Goal: Task Accomplishment & Management: Manage account settings

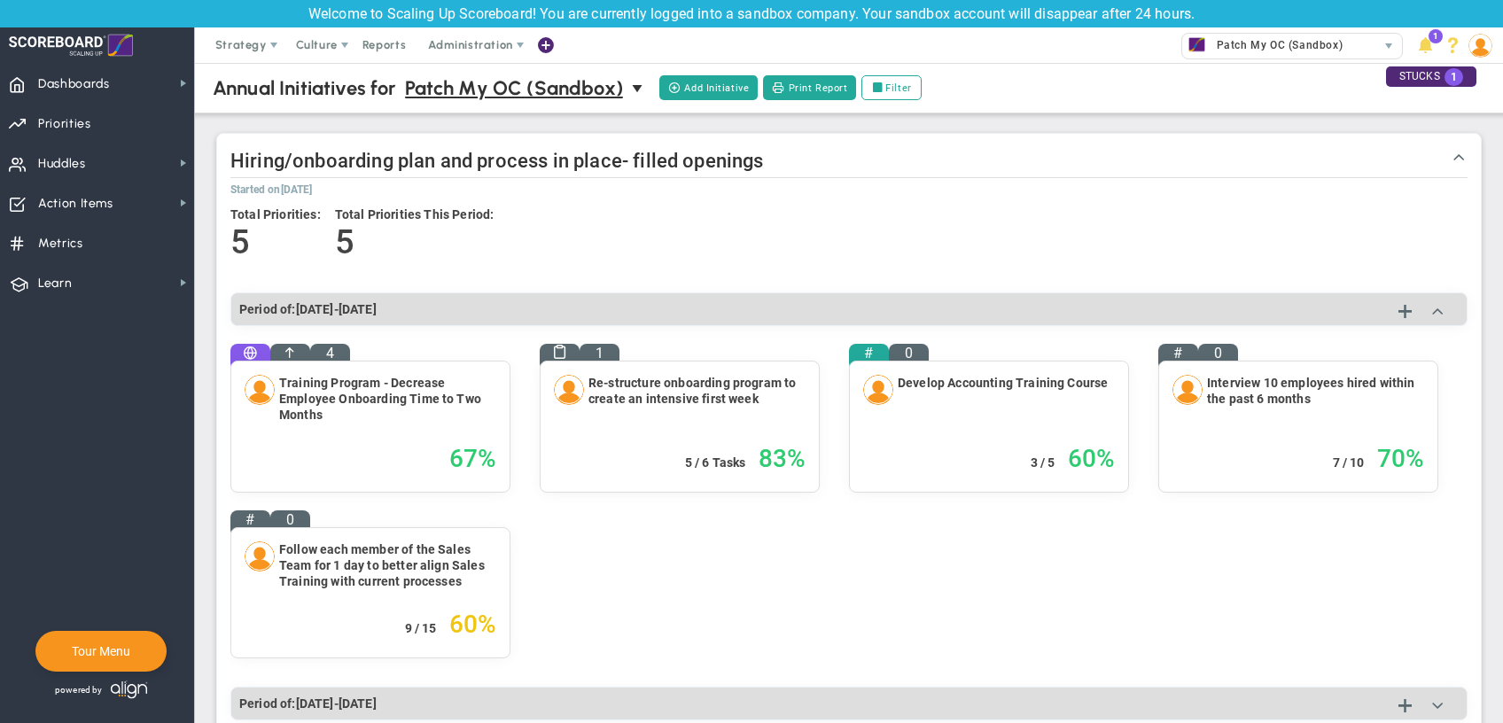
click at [87, 38] on div at bounding box center [71, 44] width 124 height 35
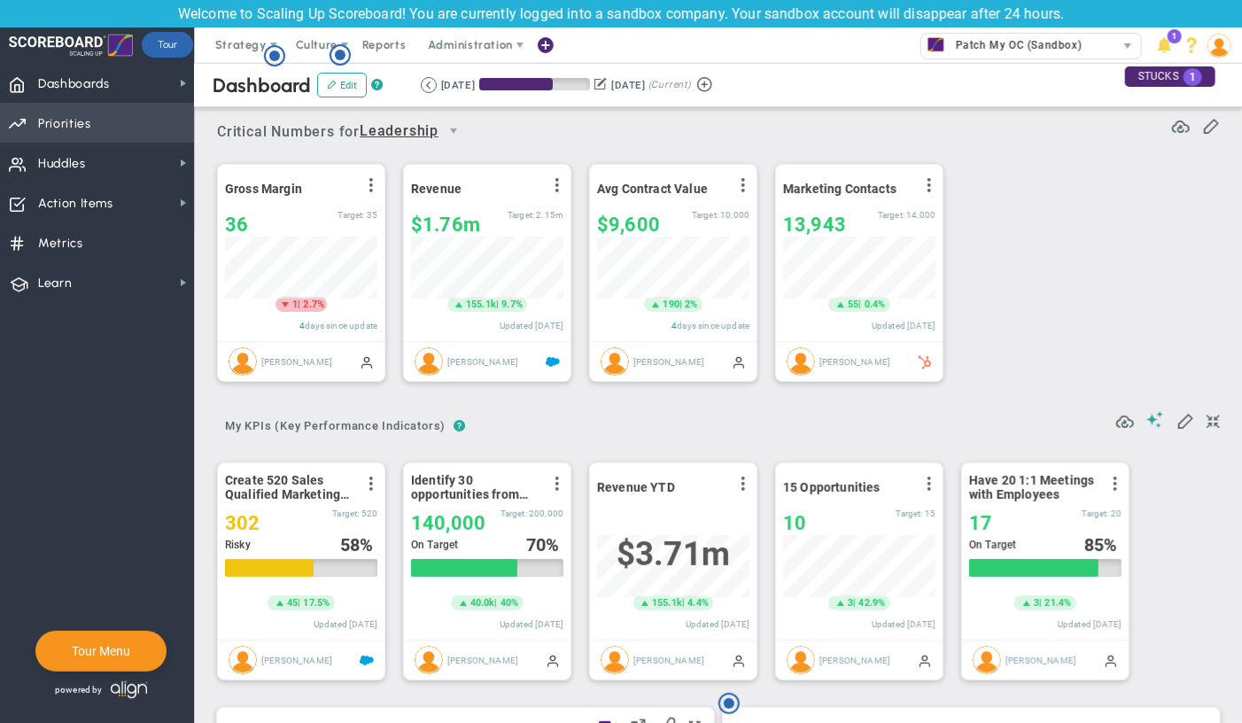
click at [104, 137] on span "Priorities Projects OKR Tree Priorities Projects OKRs" at bounding box center [97, 123] width 194 height 40
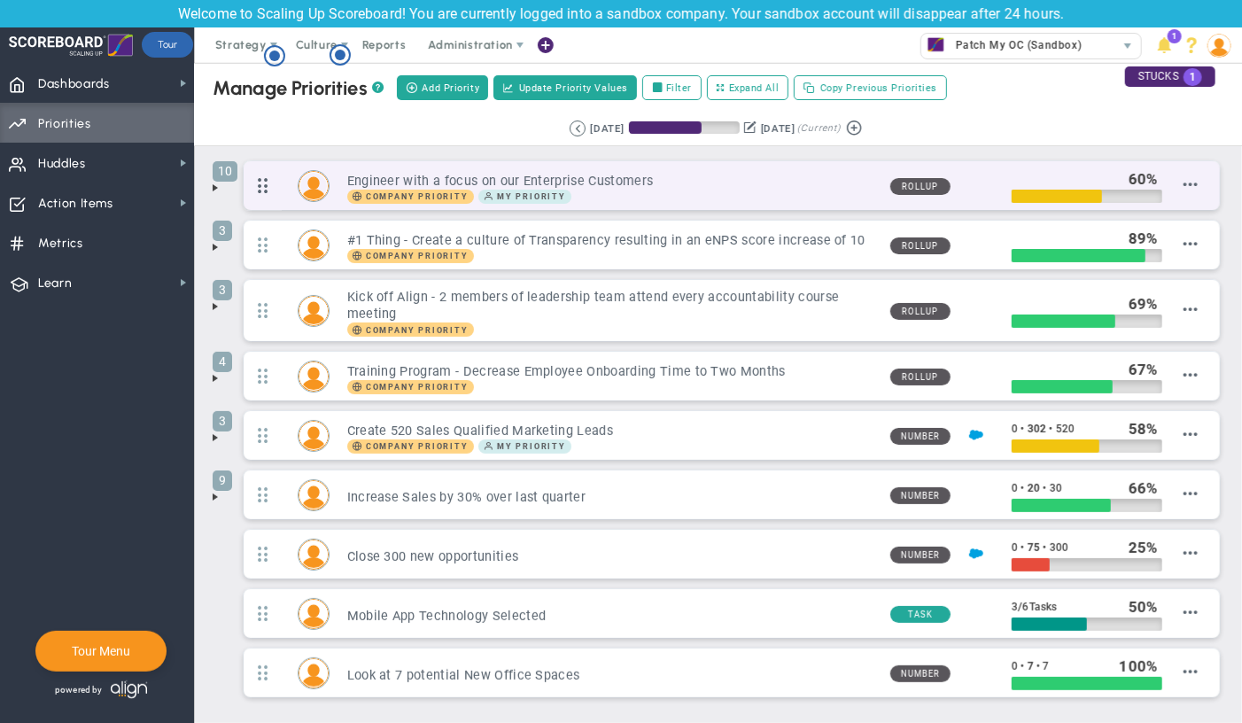
click at [258, 192] on span at bounding box center [263, 185] width 38 height 45
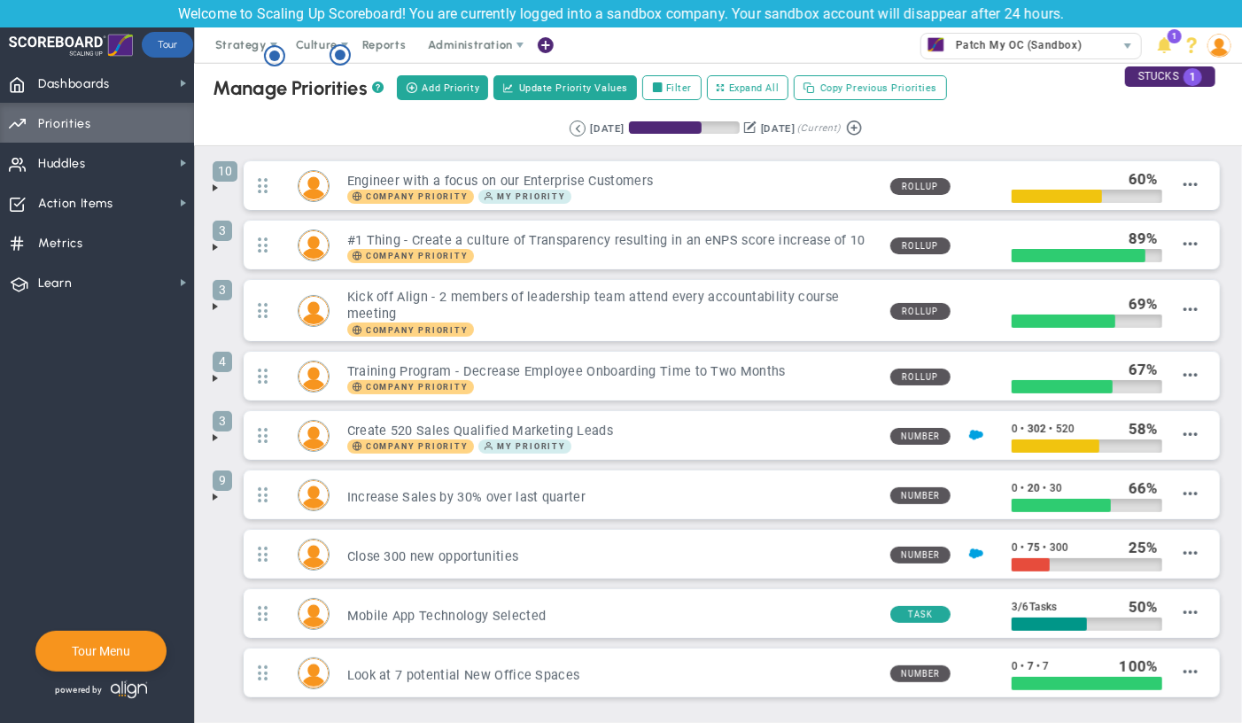
click at [209, 193] on span at bounding box center [215, 188] width 14 height 14
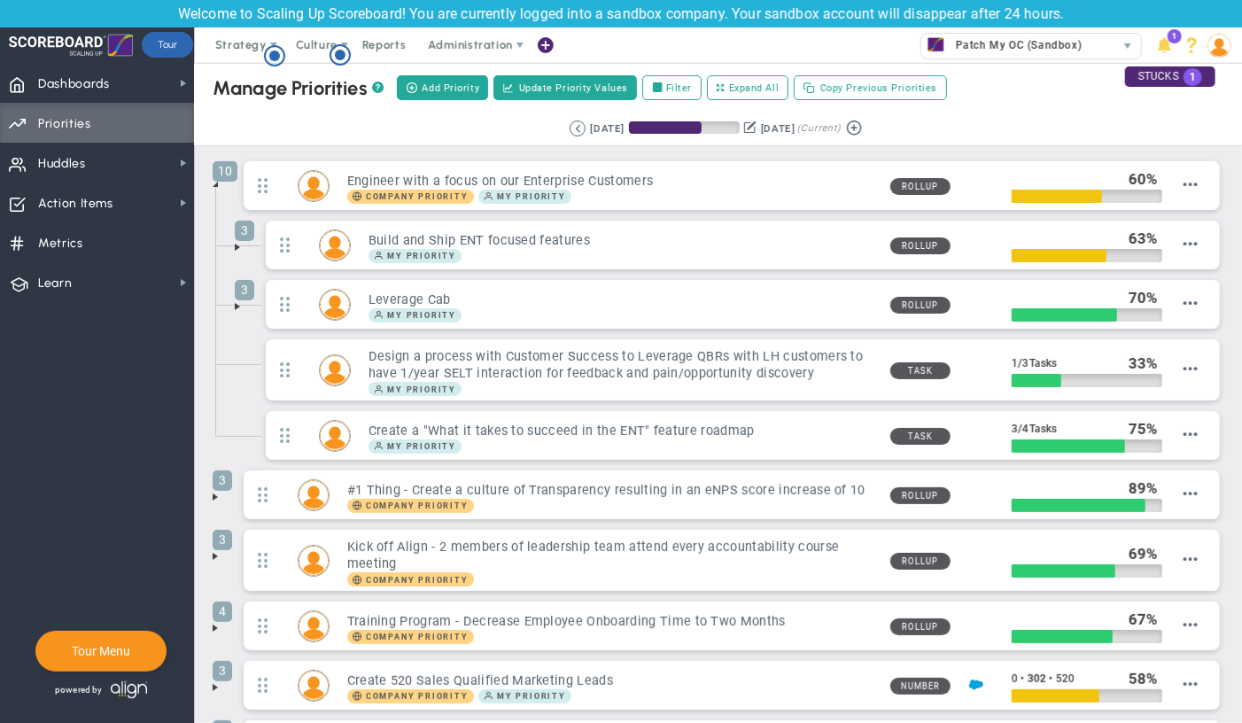
click at [235, 249] on span at bounding box center [237, 247] width 14 height 14
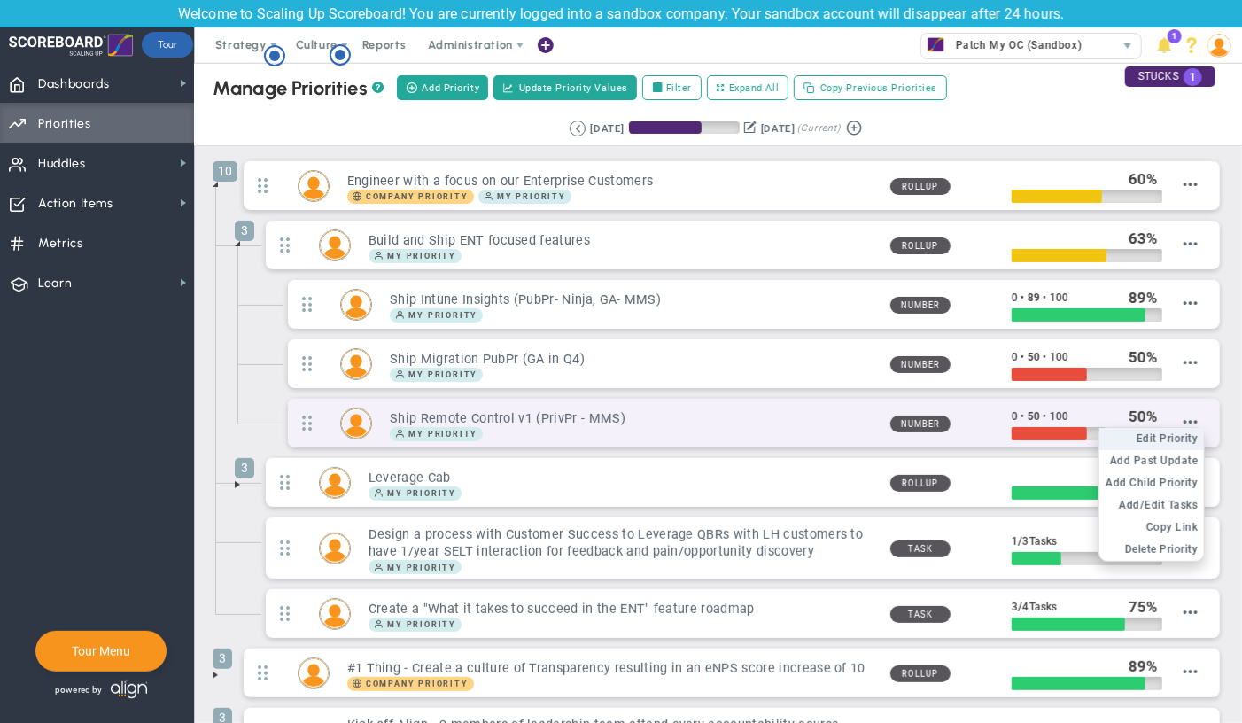
click at [1185, 434] on span "Edit Priority" at bounding box center [1168, 438] width 62 height 12
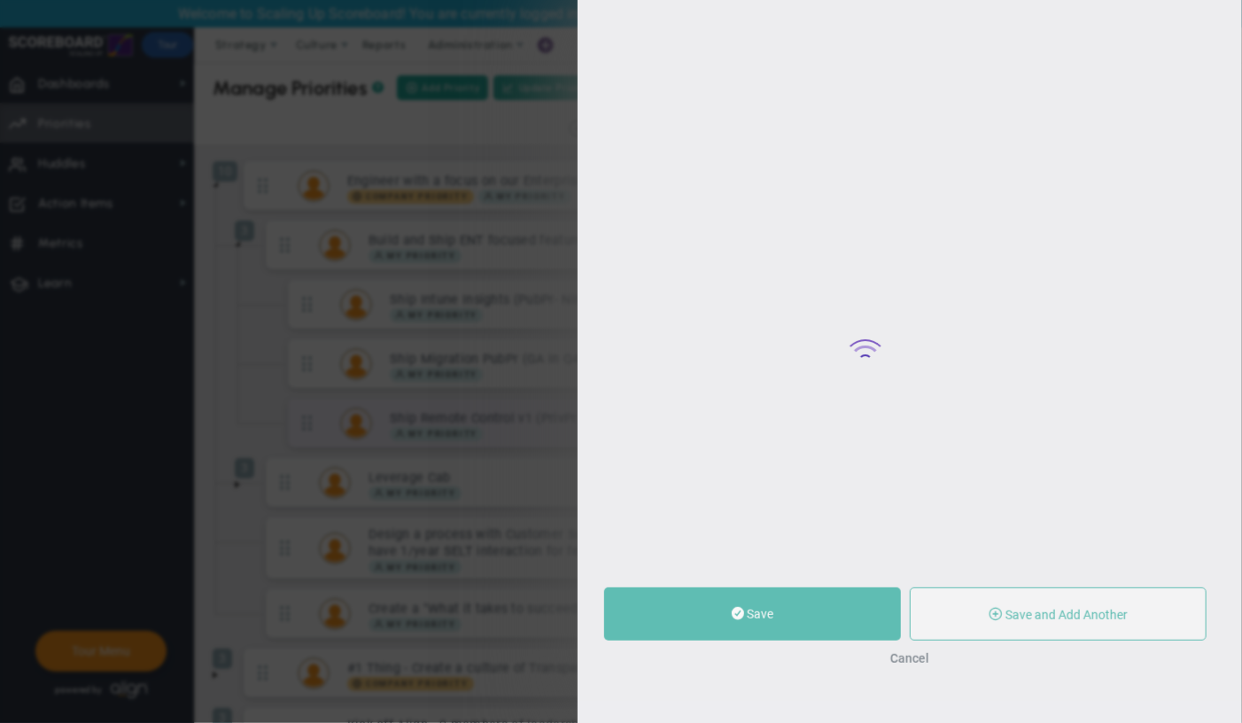
type input "Ship Remote Control v1 (PrivPr - MMS)"
type input "0"
type input "50"
type input "100"
radio input "true"
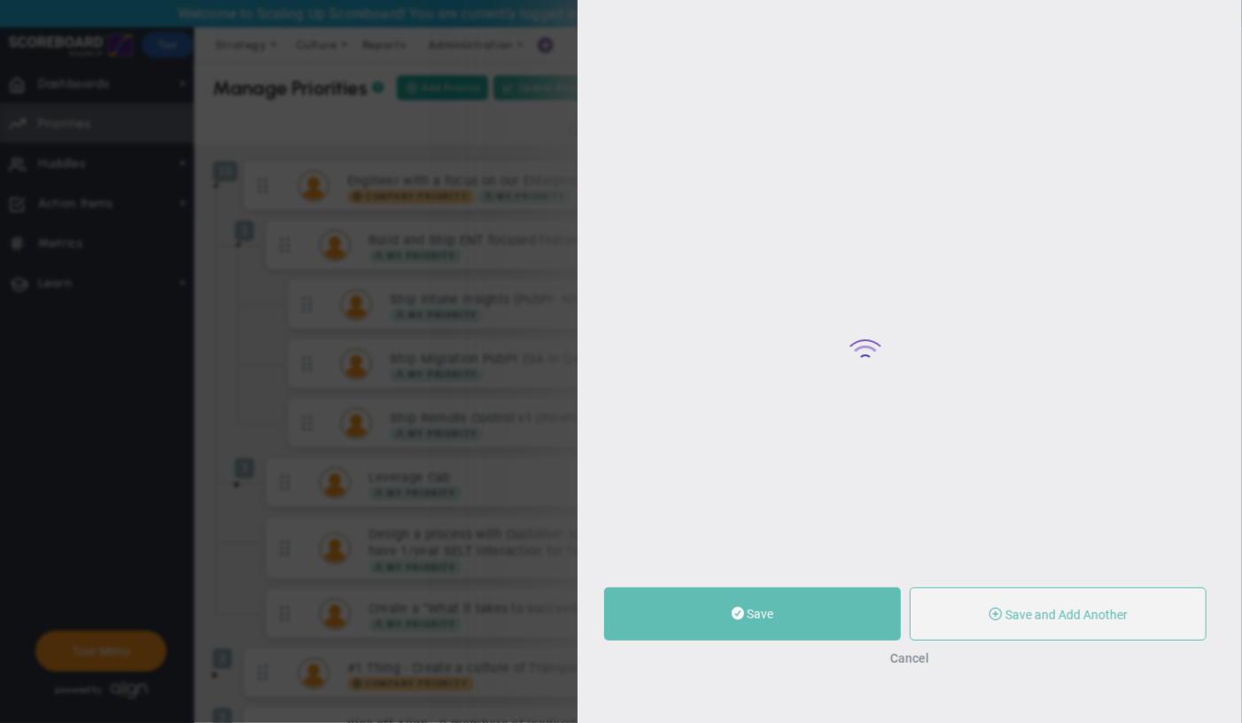
type input "[PERSON_NAME]"
type input "0"
type input "50"
type input "100"
radio input "true"
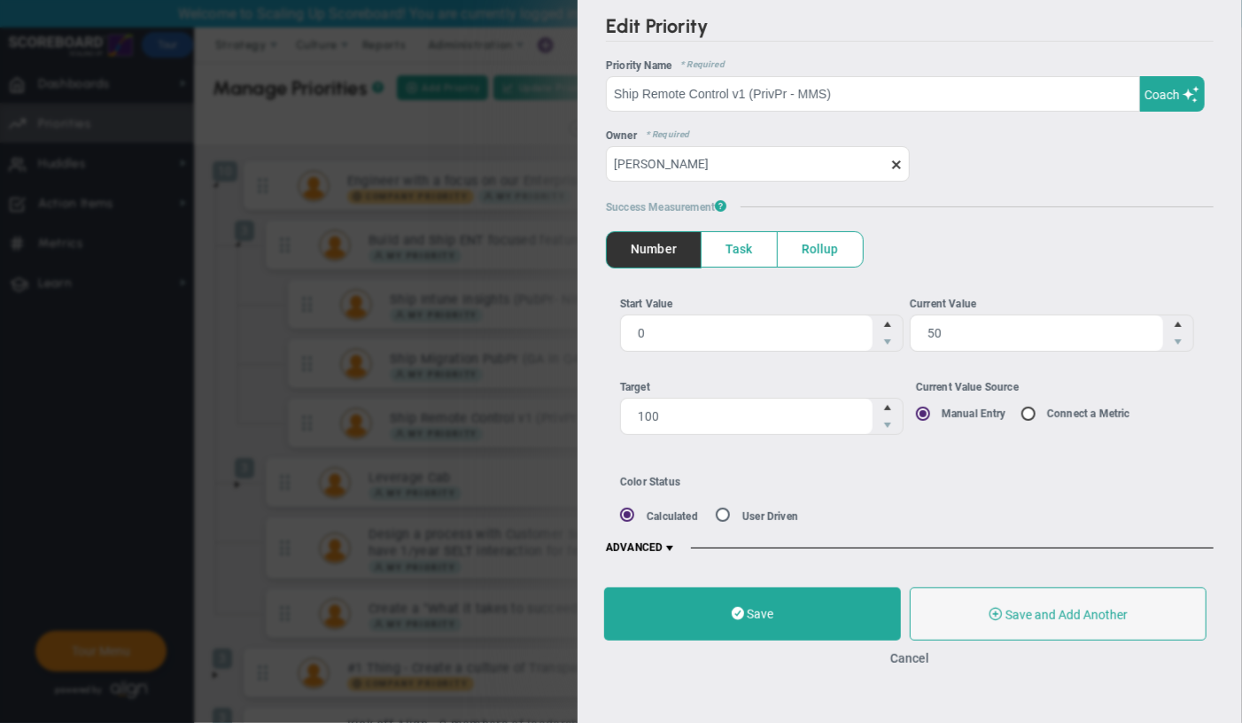
click at [681, 547] on h5 "ADVANCED" at bounding box center [910, 548] width 608 height 14
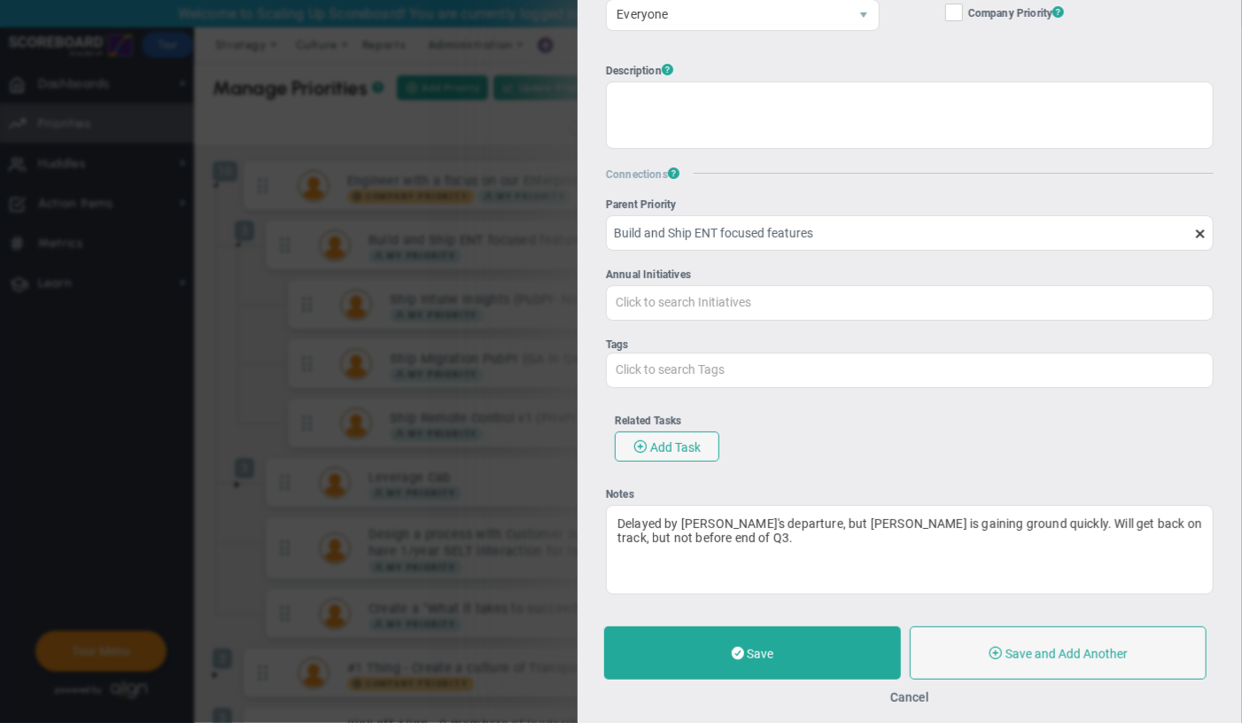
scroll to position [611, 0]
click at [914, 696] on button "Cancel" at bounding box center [910, 697] width 39 height 14
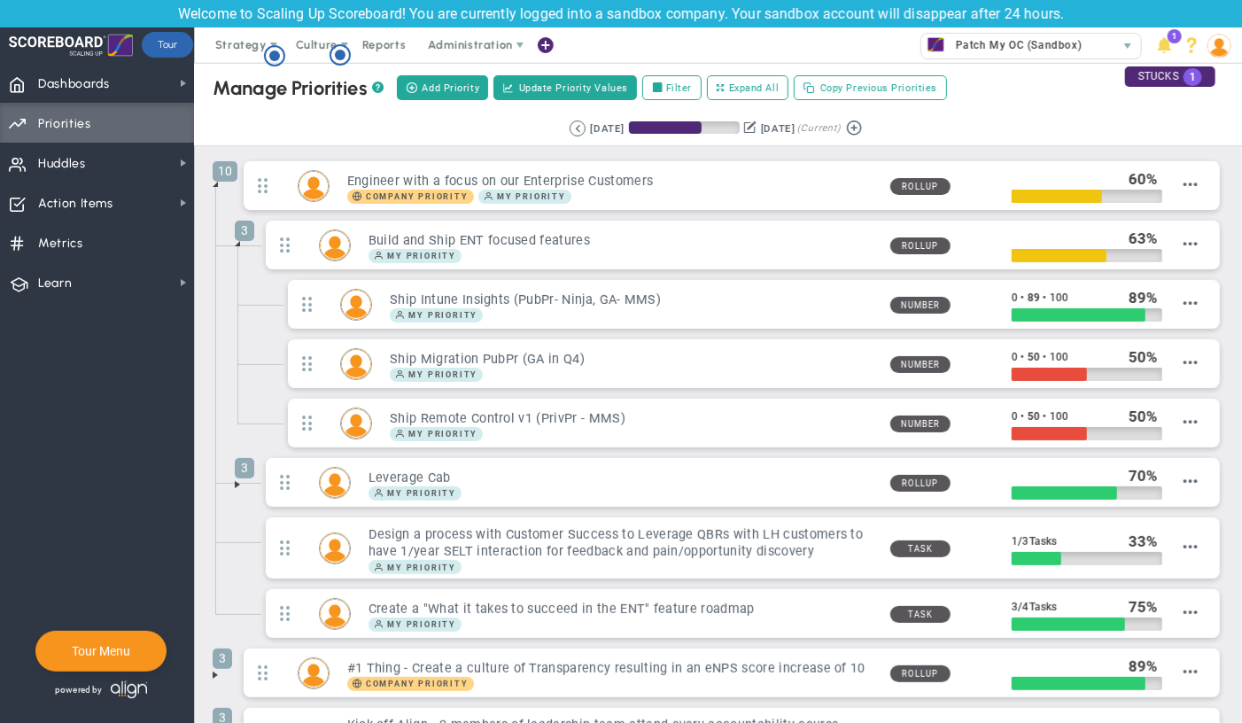
click at [233, 486] on span at bounding box center [237, 485] width 14 height 14
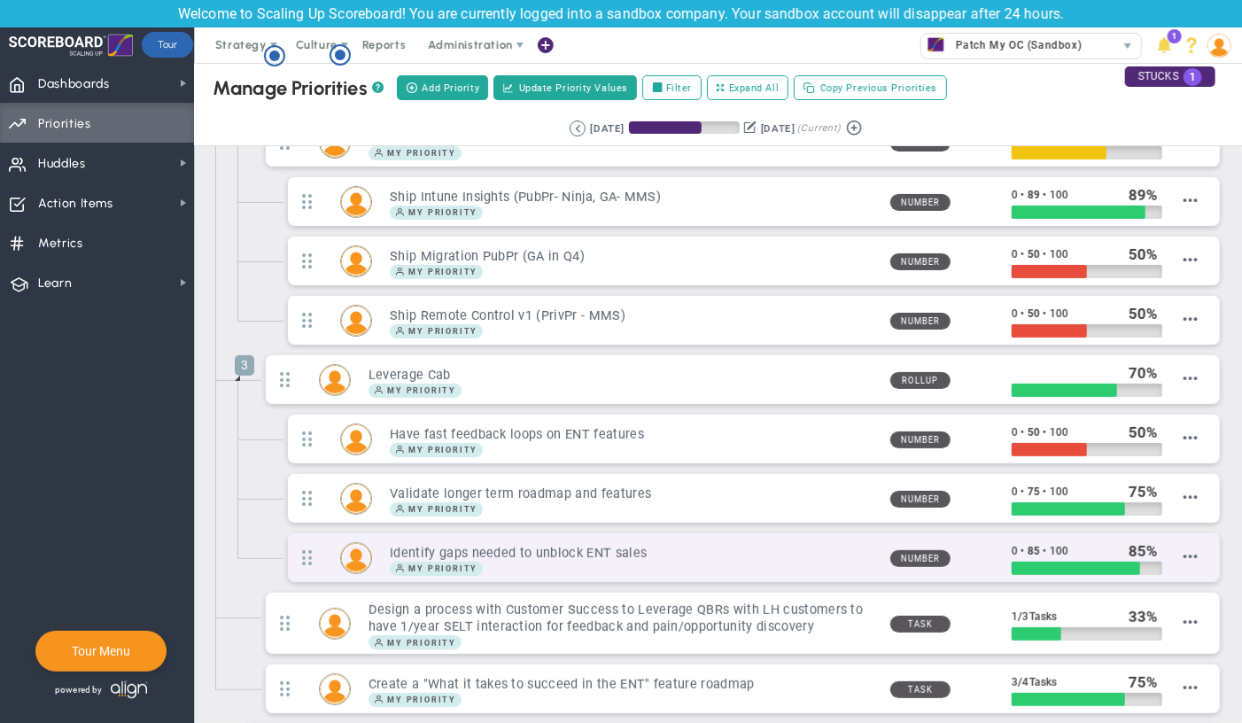
scroll to position [102, 0]
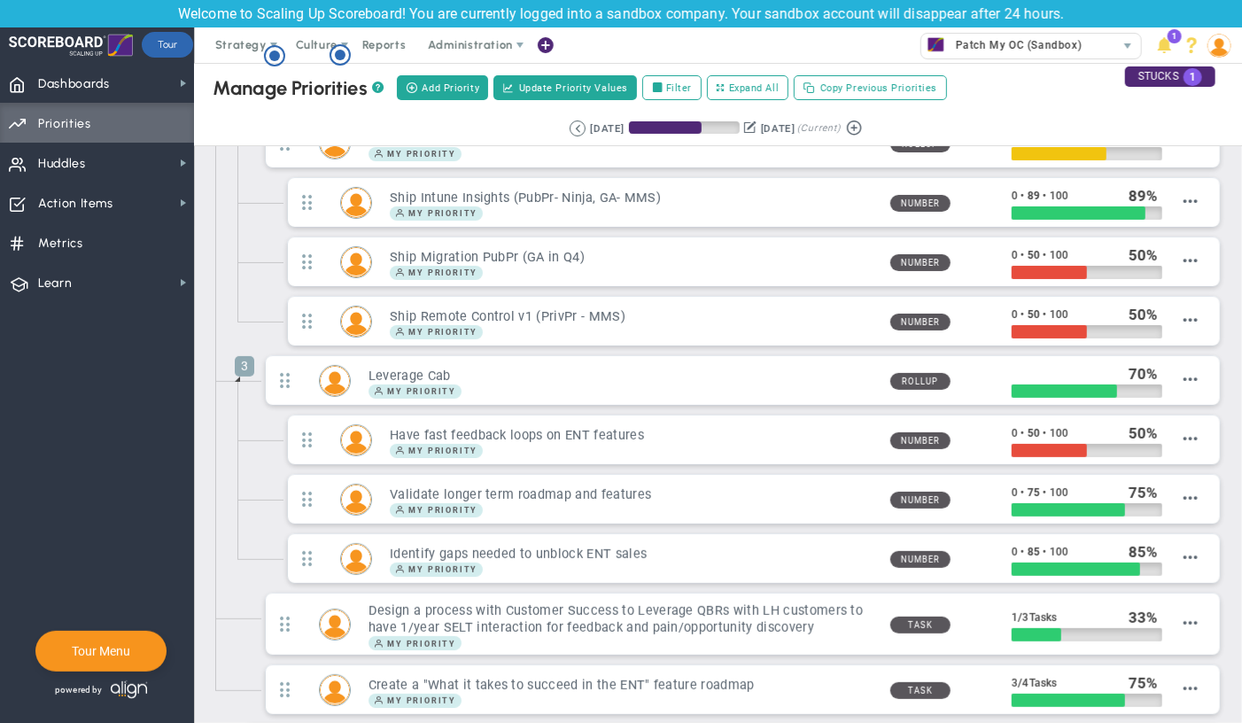
click at [243, 380] on span at bounding box center [237, 379] width 14 height 14
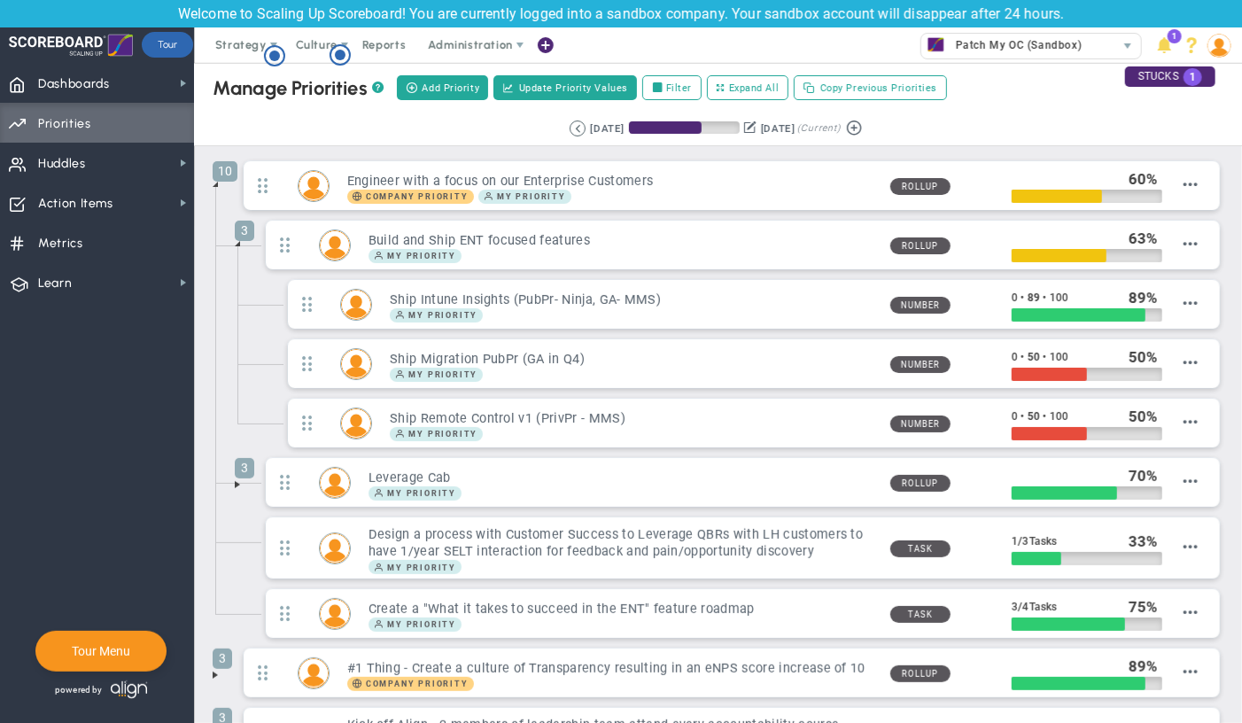
scroll to position [0, 0]
click at [235, 243] on span at bounding box center [237, 244] width 14 height 14
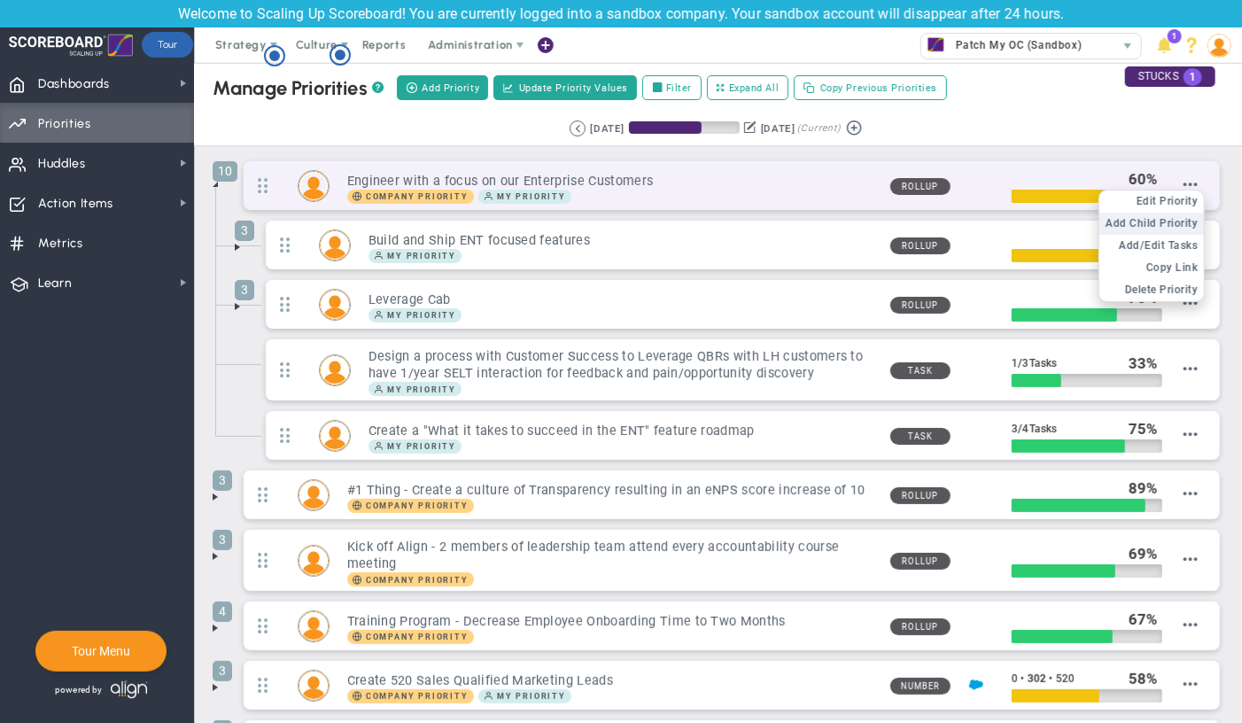
click at [1181, 222] on span "Add Child Priority" at bounding box center [1152, 223] width 92 height 12
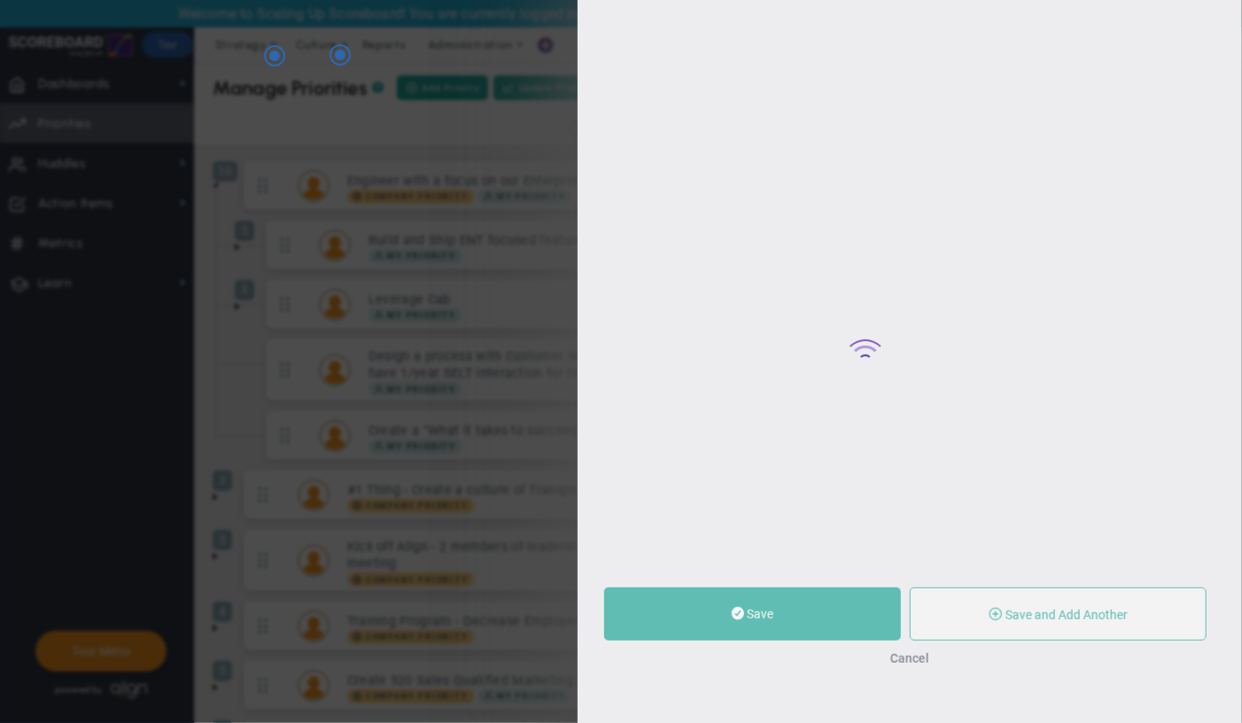
type input "0"
radio input "true"
type input "[PERSON_NAME]"
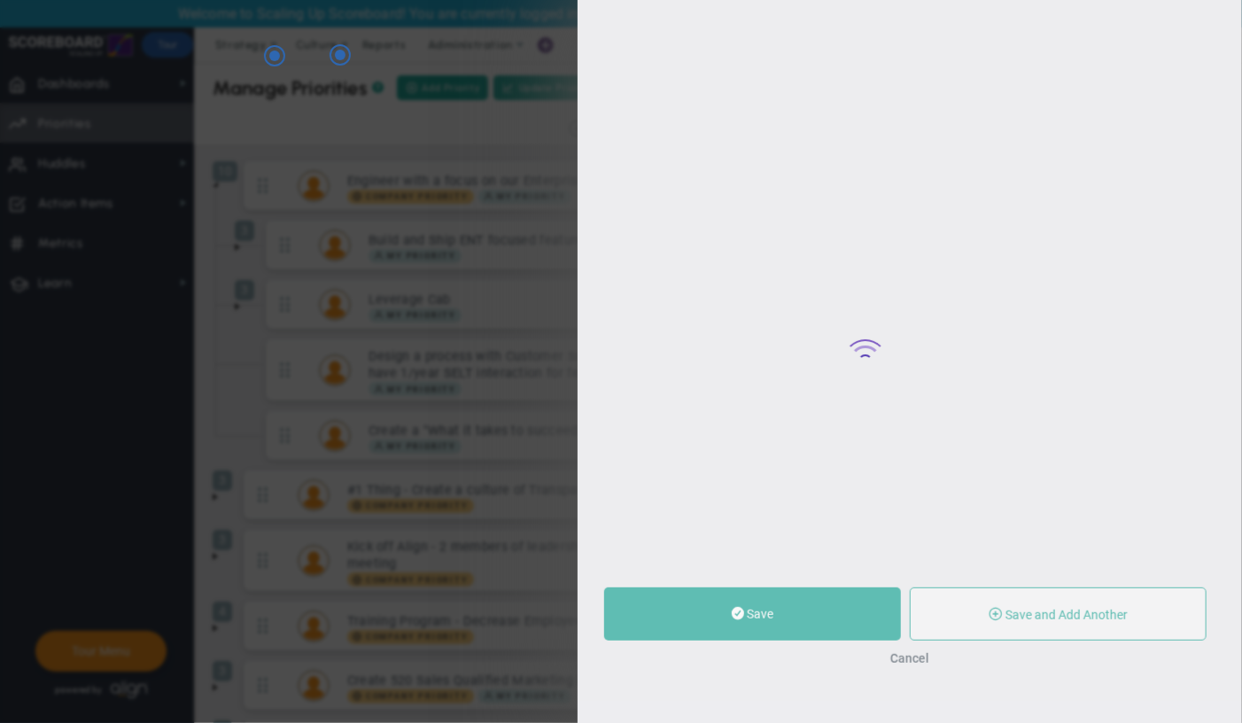
type input "0"
radio input "true"
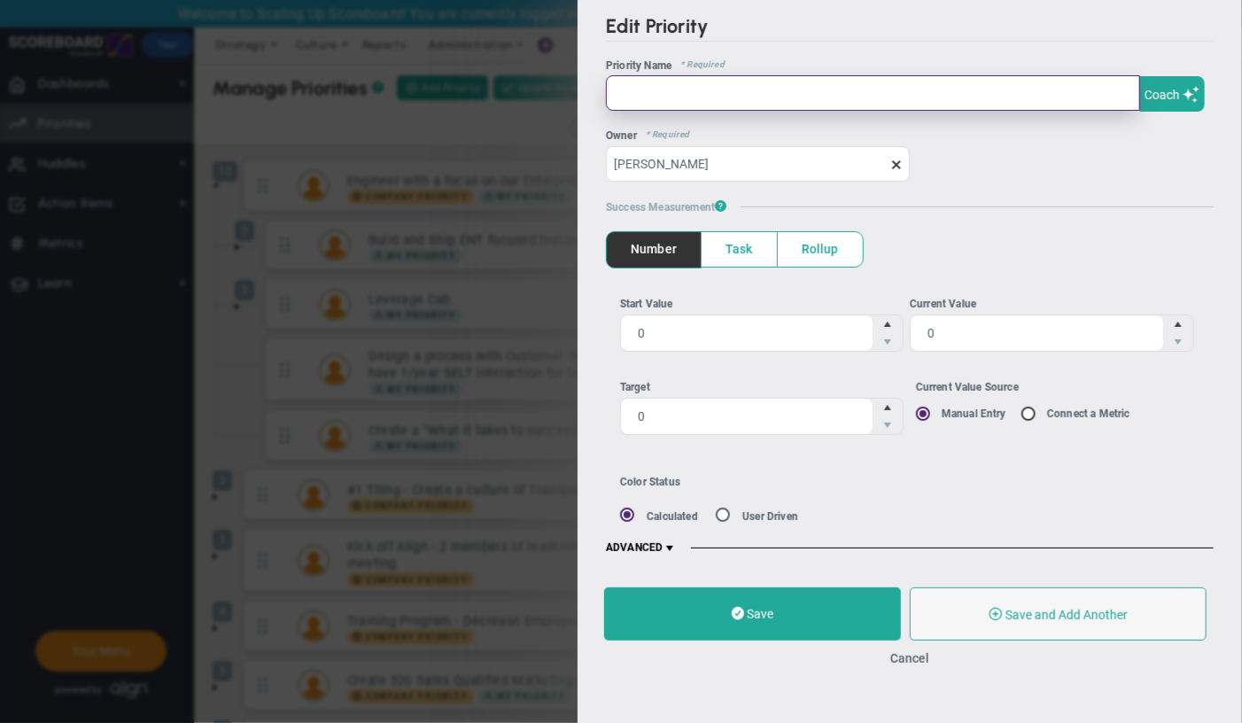
click at [786, 95] on input "text" at bounding box center [873, 92] width 534 height 35
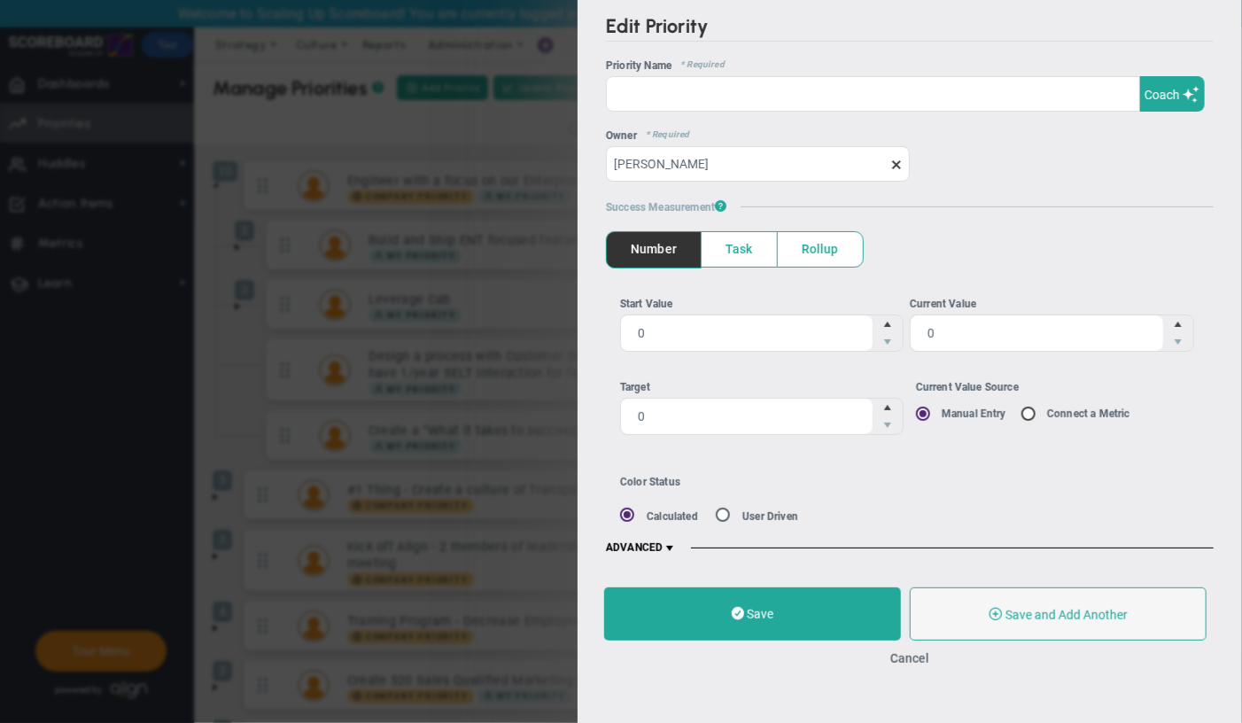
click at [565, 65] on div "Edit Priority OKR Name Priority Name Coach AI Coach ? ? ?" at bounding box center [621, 361] width 1242 height 723
click at [918, 658] on button "Cancel" at bounding box center [910, 658] width 39 height 14
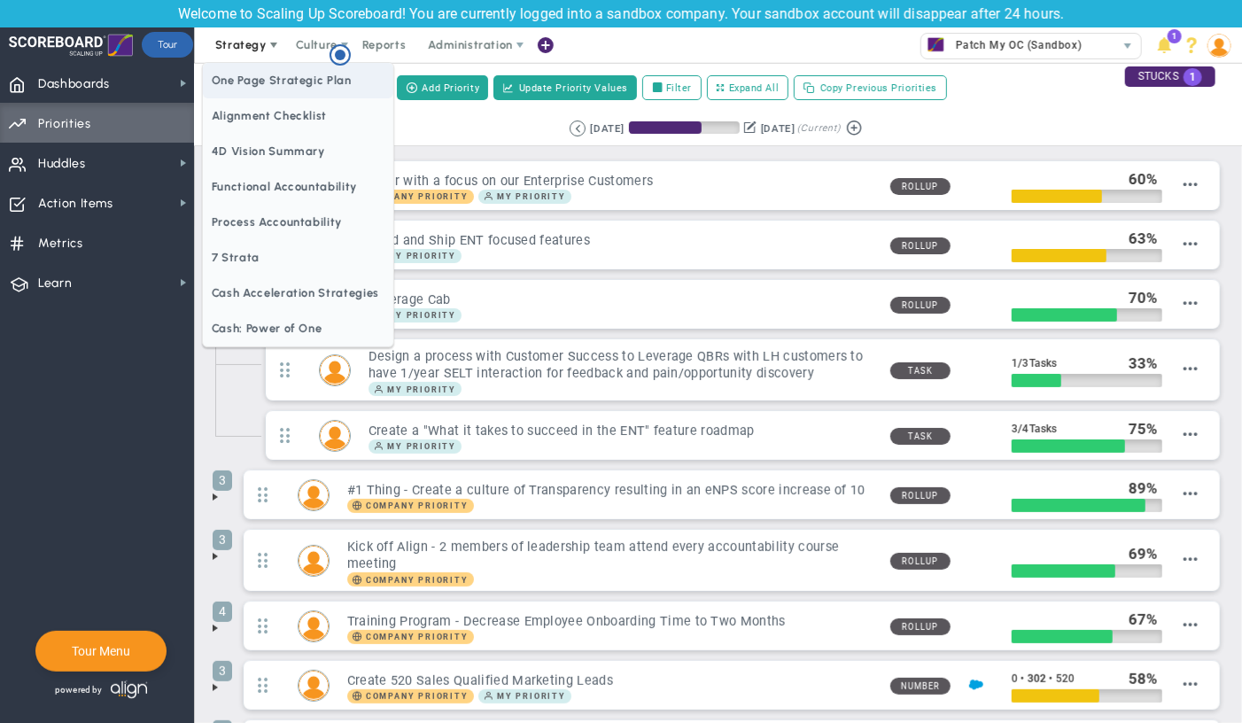
click at [220, 80] on span "One Page Strategic Plan" at bounding box center [298, 80] width 191 height 35
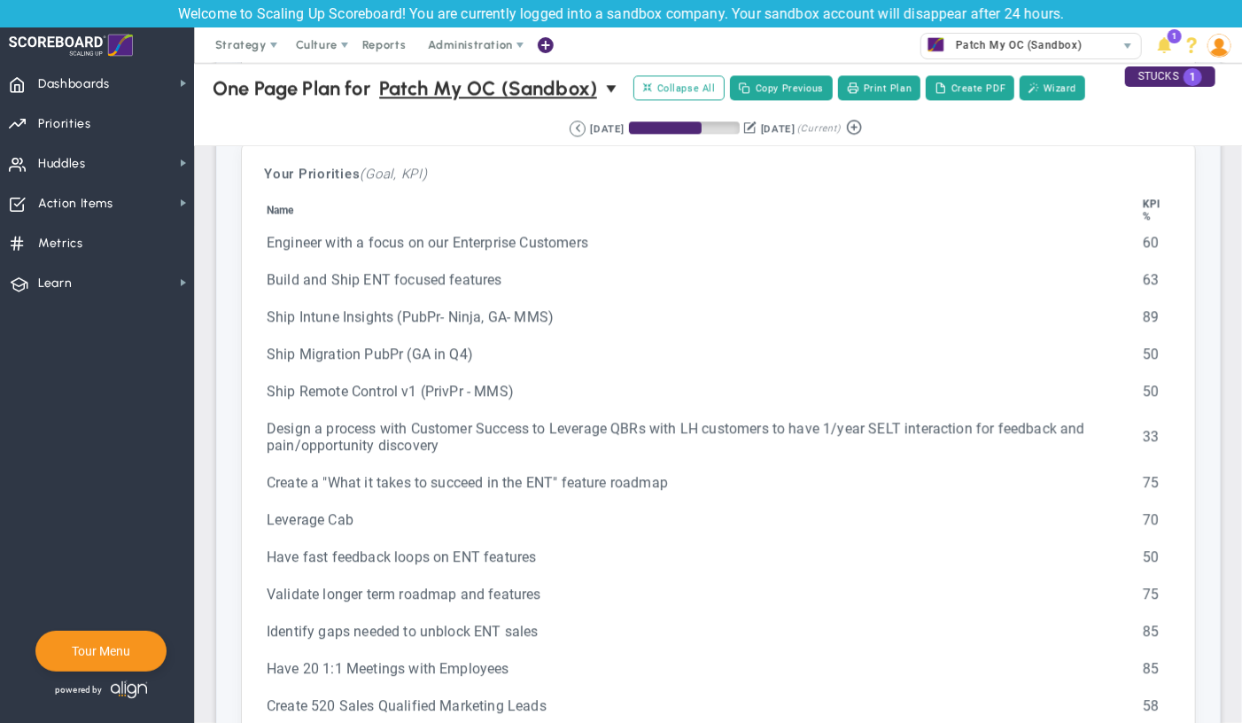
scroll to position [5104, 0]
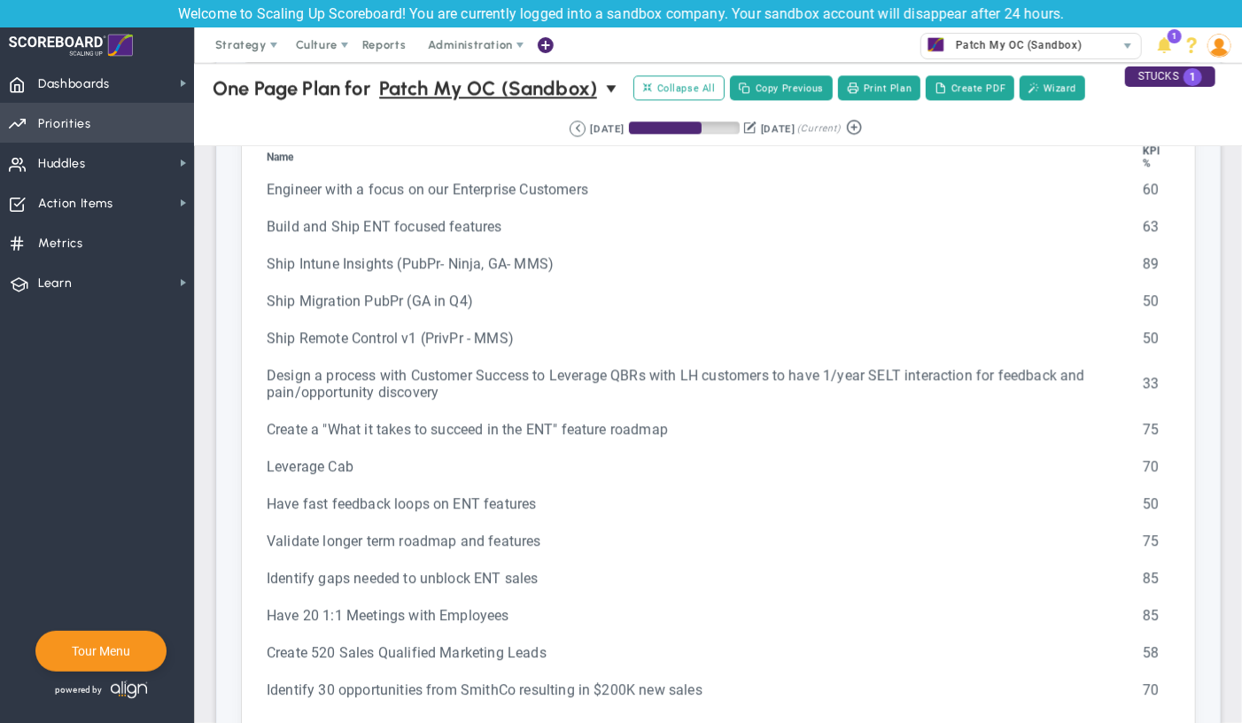
click at [106, 131] on span "Priorities Projects OKR Tree Priorities Projects OKRs" at bounding box center [97, 123] width 194 height 40
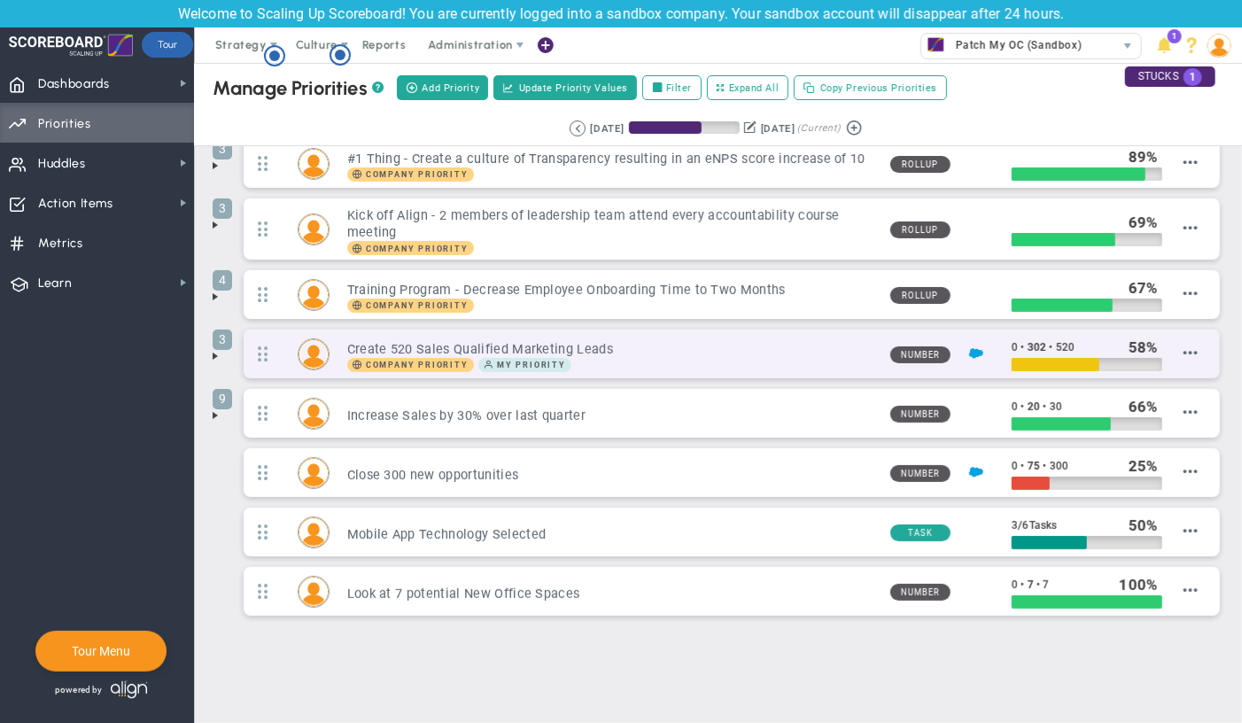
scroll to position [82, 0]
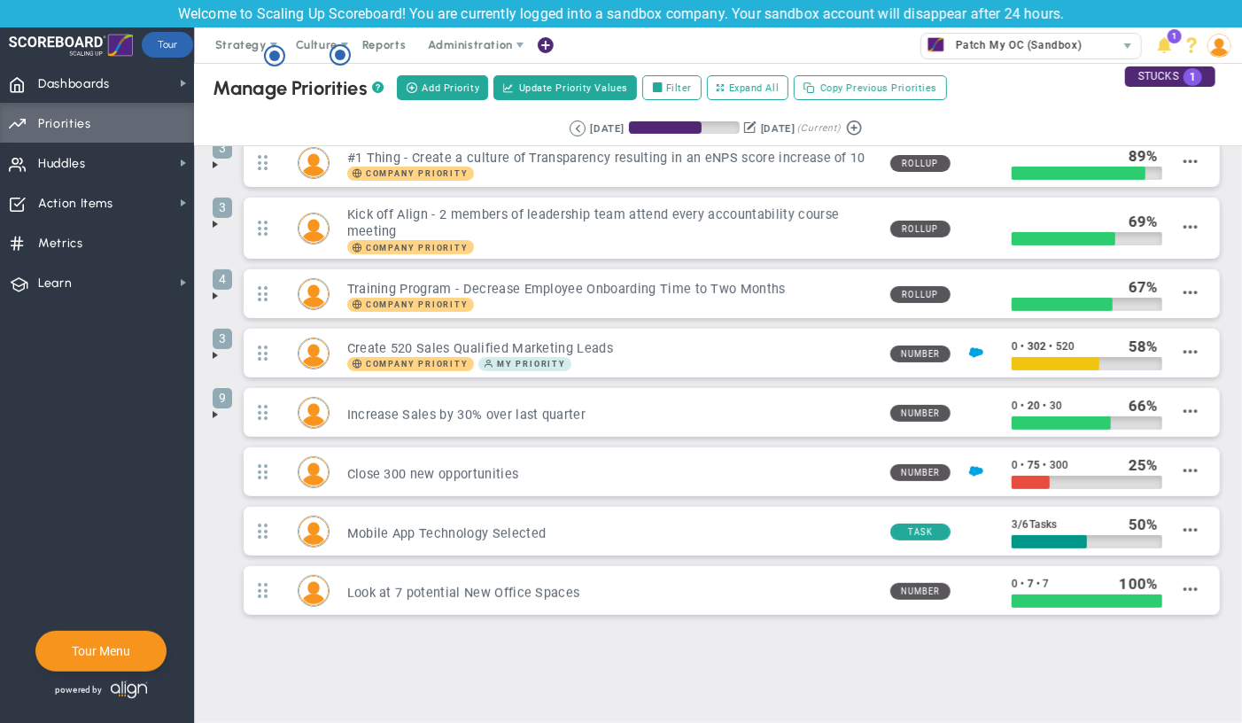
click at [214, 416] on span at bounding box center [215, 415] width 14 height 14
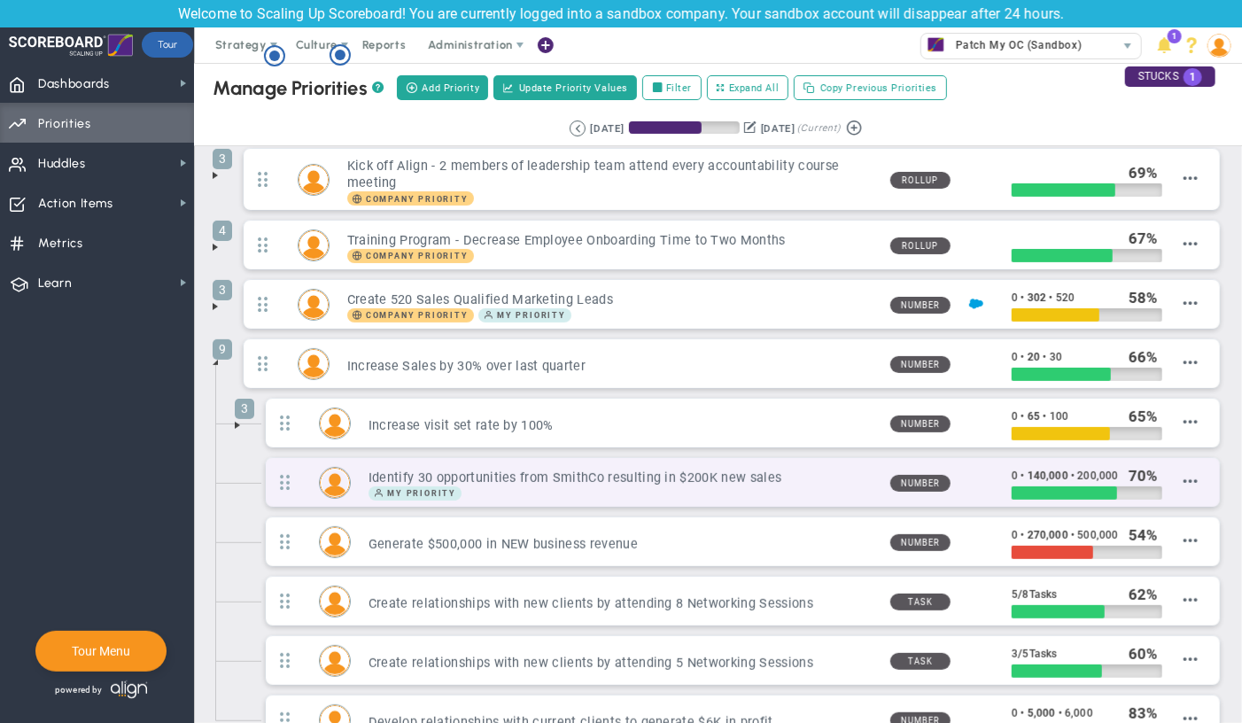
scroll to position [184, 0]
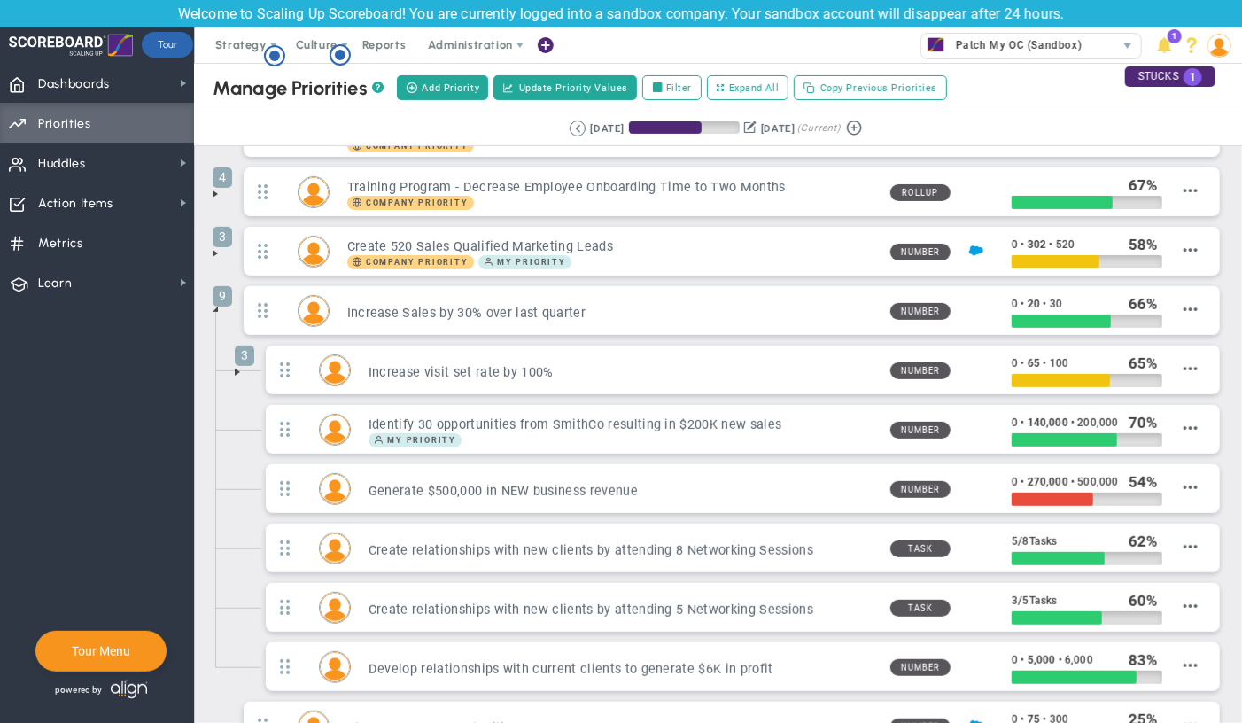
click at [232, 371] on span at bounding box center [237, 372] width 14 height 14
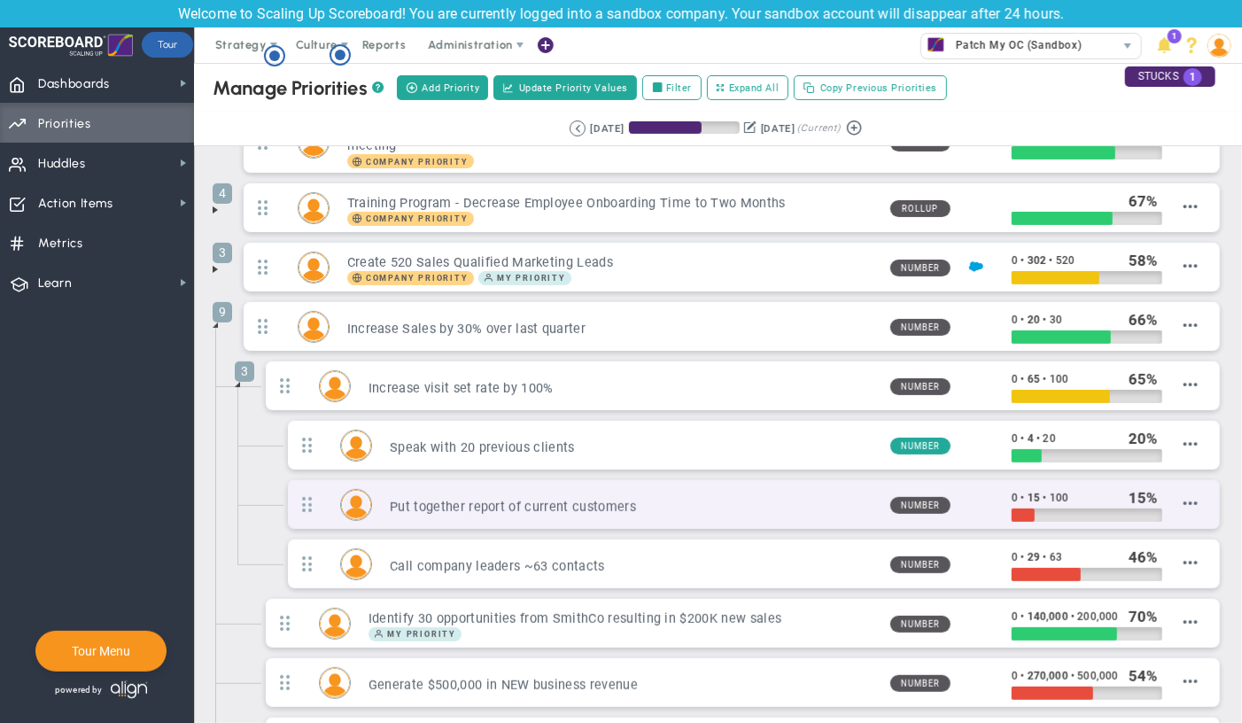
scroll to position [82, 0]
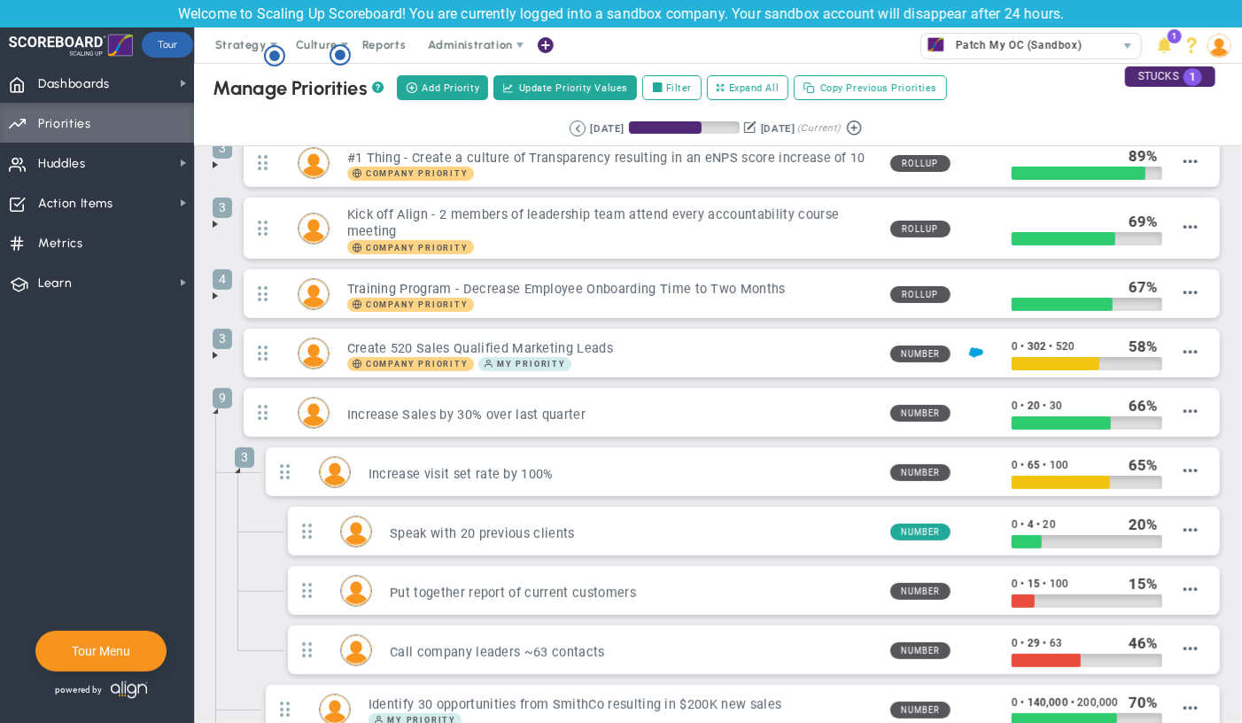
click at [239, 471] on span at bounding box center [237, 470] width 14 height 14
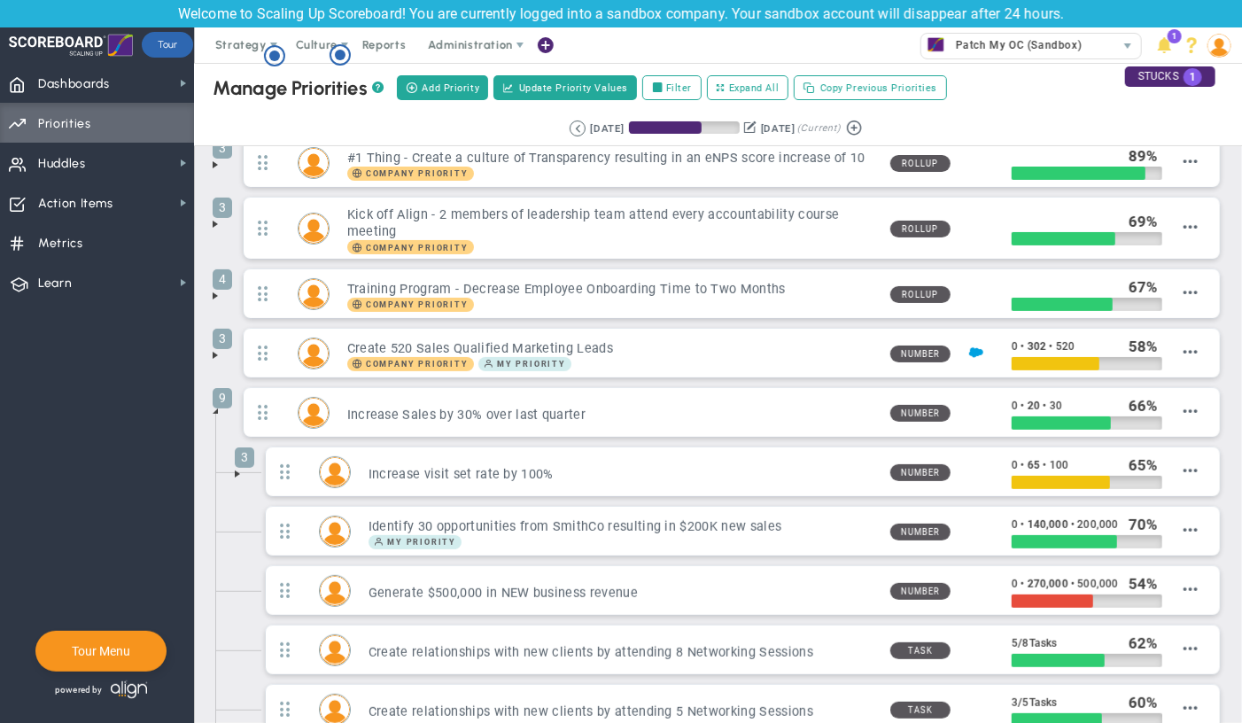
click at [214, 415] on span at bounding box center [215, 411] width 14 height 14
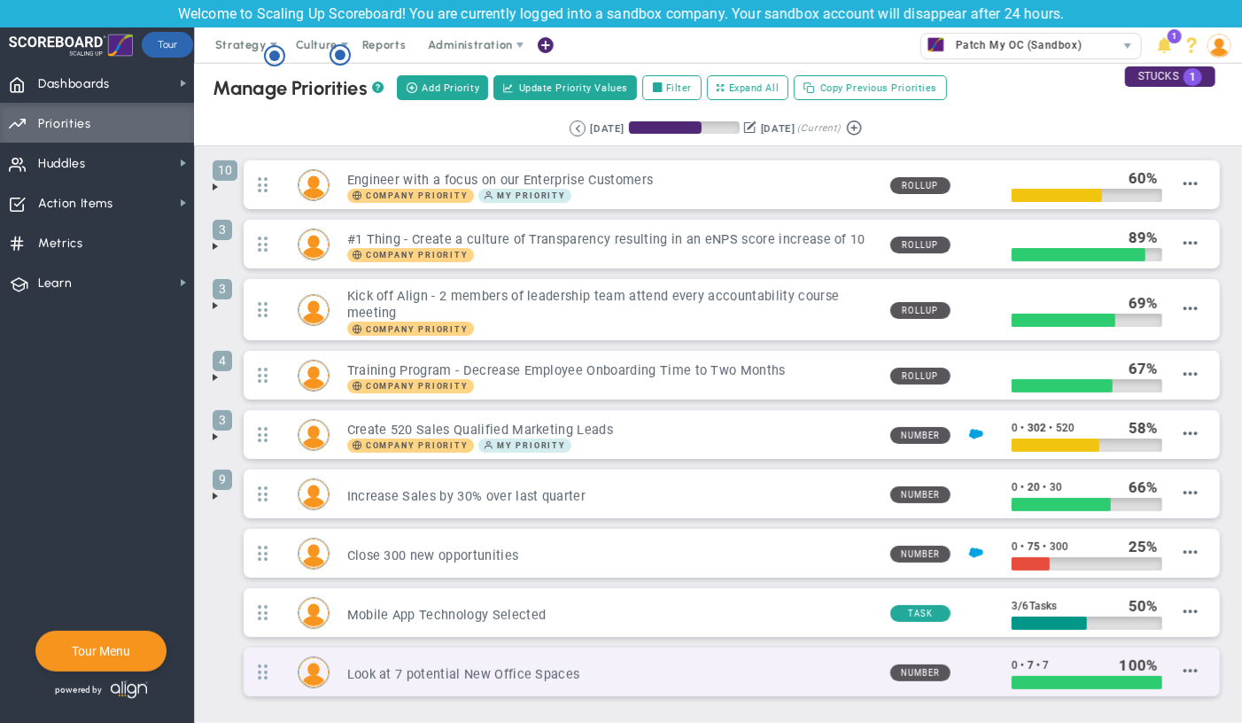
scroll to position [0, 0]
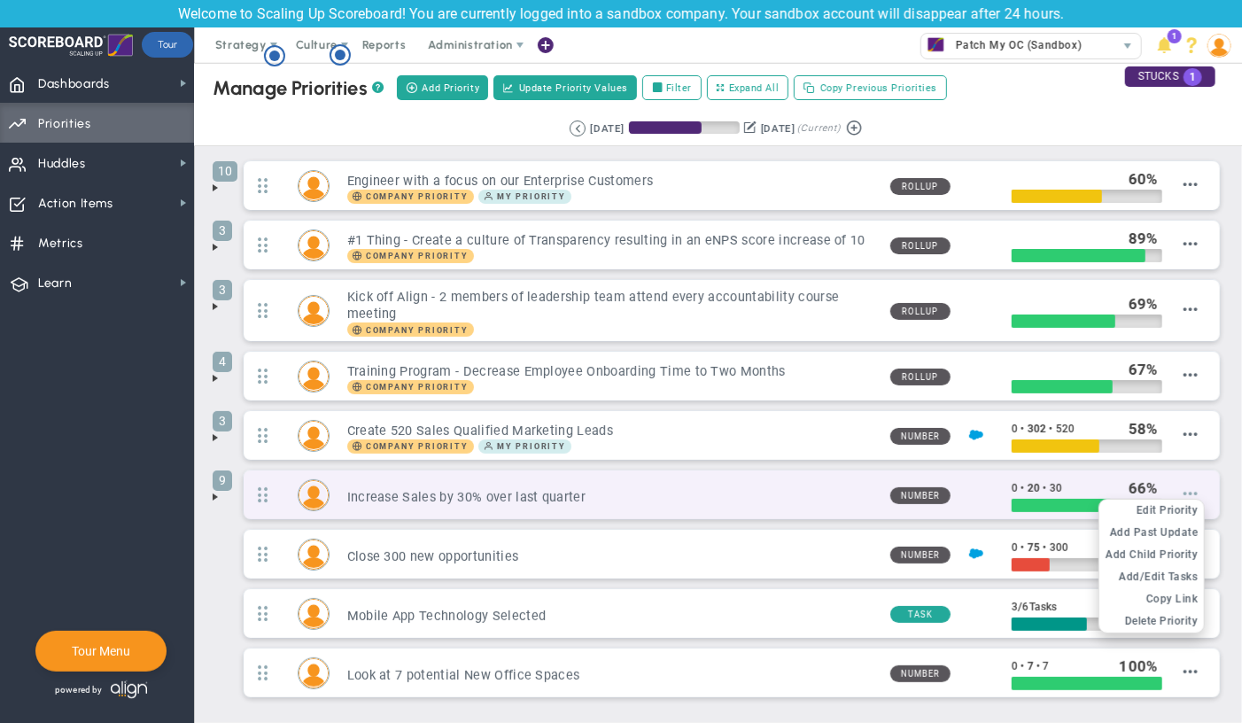
click at [1192, 491] on span at bounding box center [1191, 493] width 14 height 14
click at [1181, 512] on span "Edit Priority" at bounding box center [1168, 510] width 62 height 12
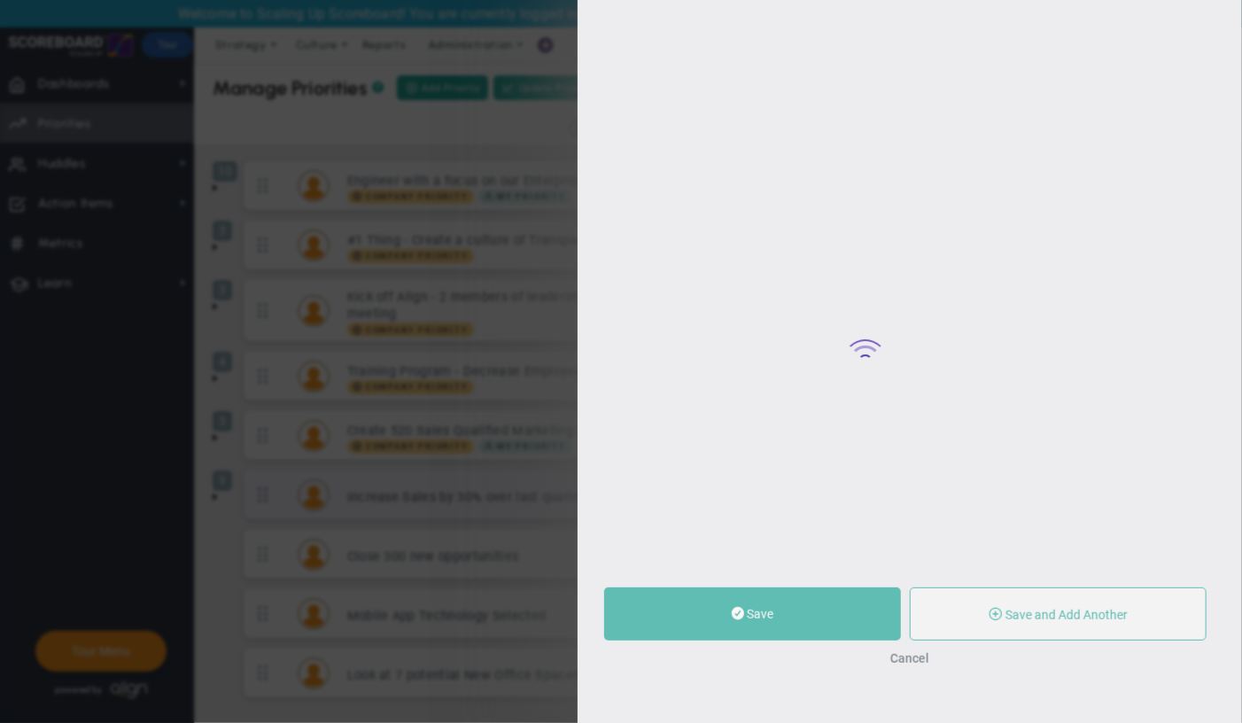
type input "Increase Sales by 30% over last quarter"
type input "0"
type input "20"
type input "30"
radio input "true"
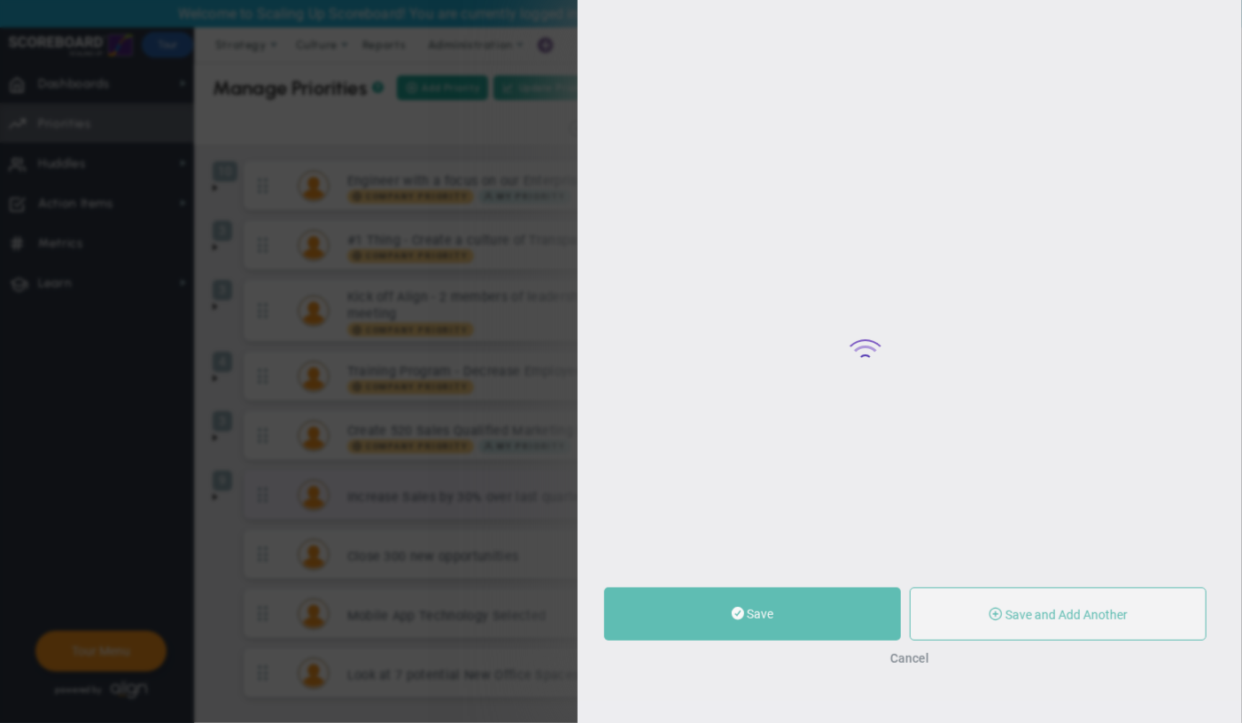
type input "[PERSON_NAME]"
type input "0"
type input "20"
type input "30"
radio input "true"
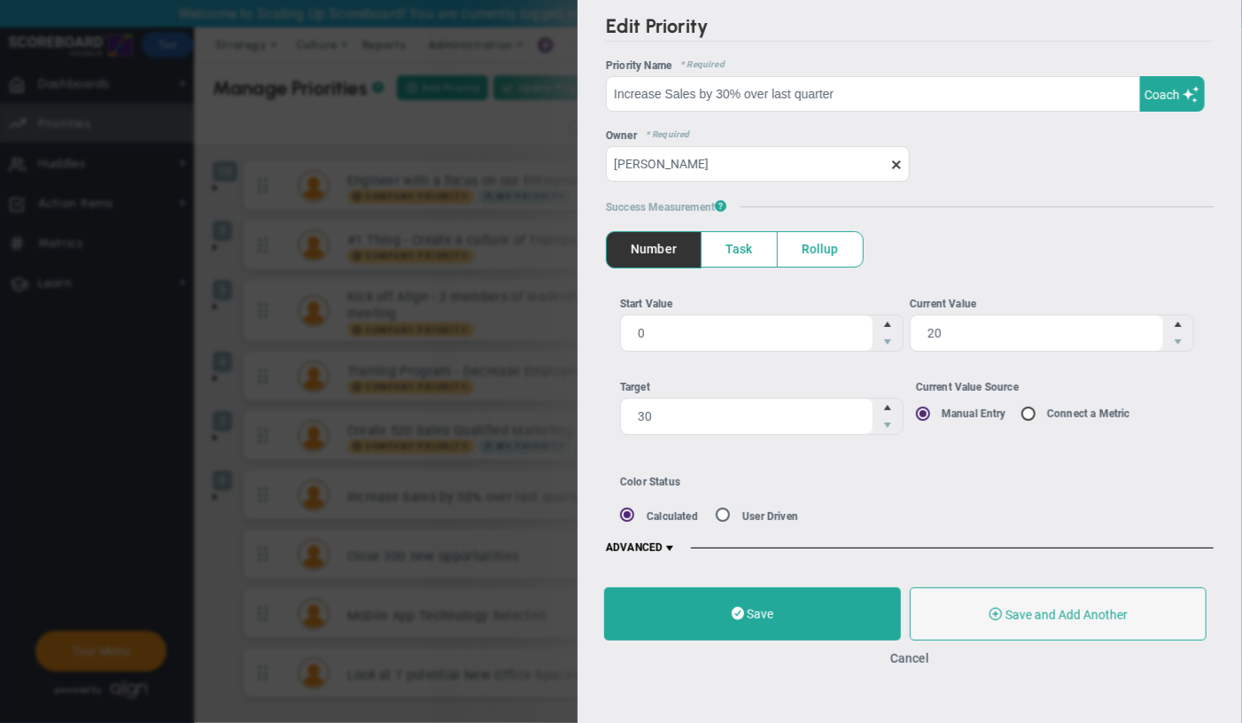
click at [674, 548] on span at bounding box center [670, 548] width 14 height 14
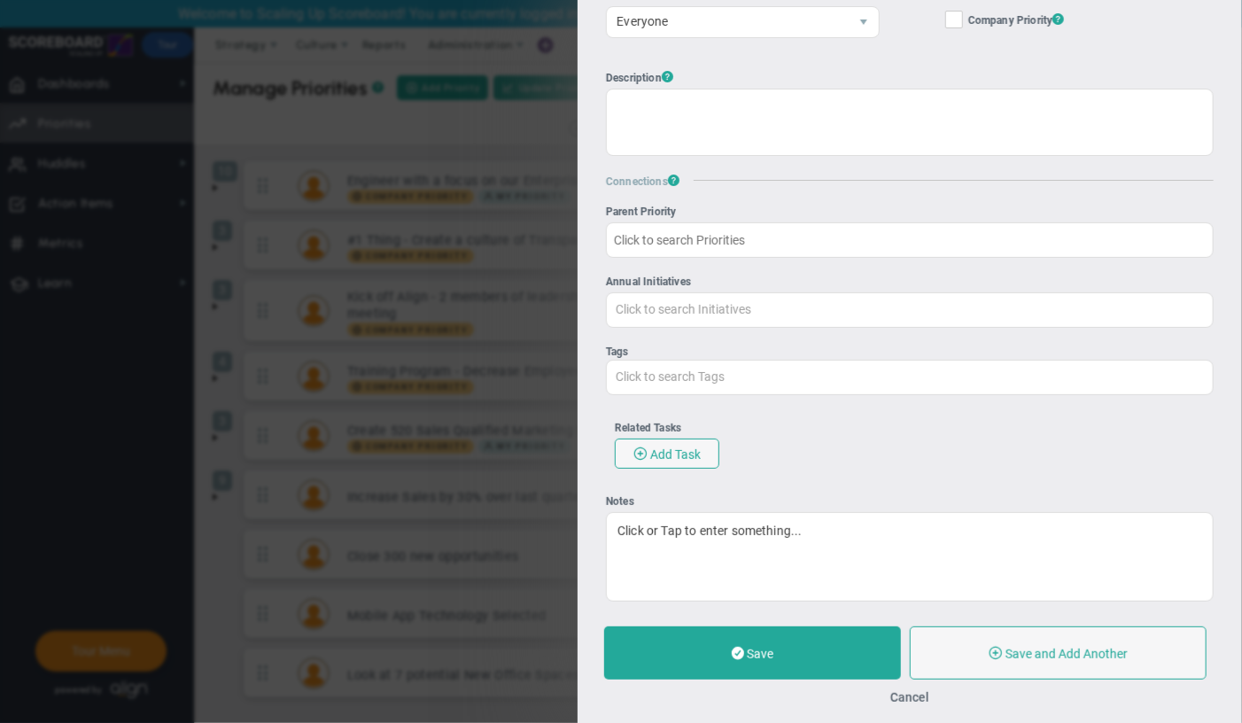
scroll to position [611, 0]
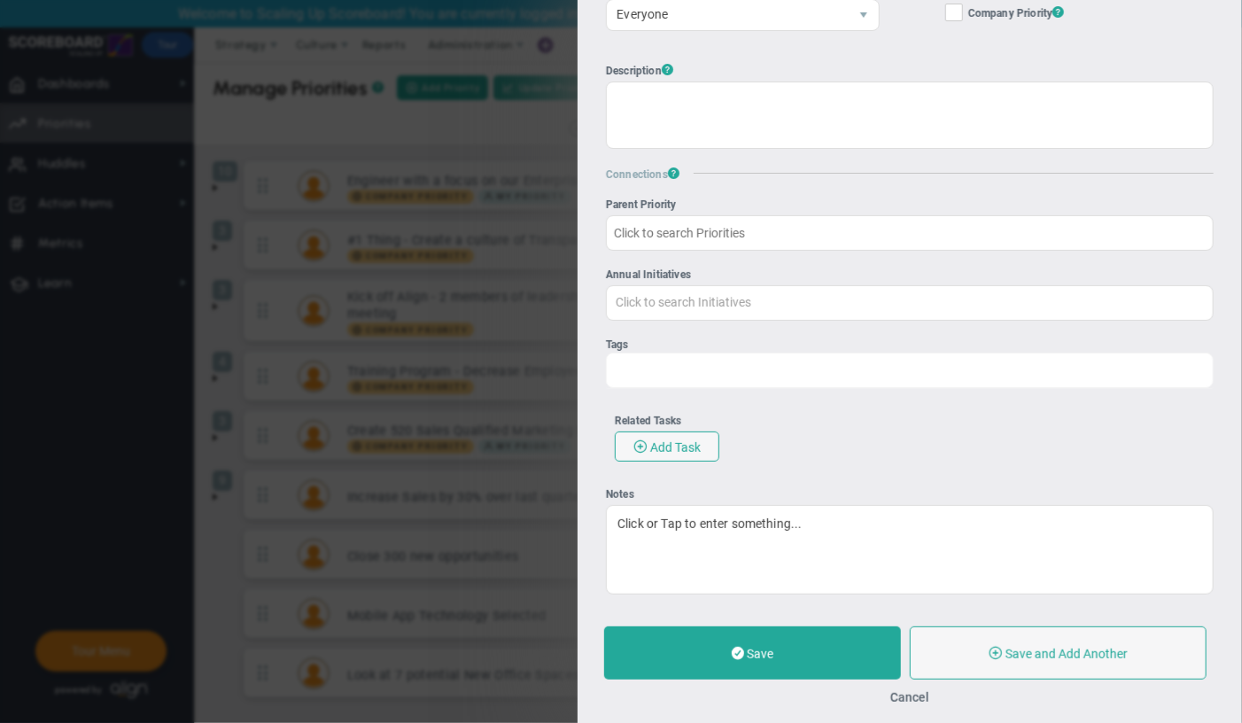
click at [673, 354] on input "Tags Click to search Tags" at bounding box center [682, 370] width 151 height 32
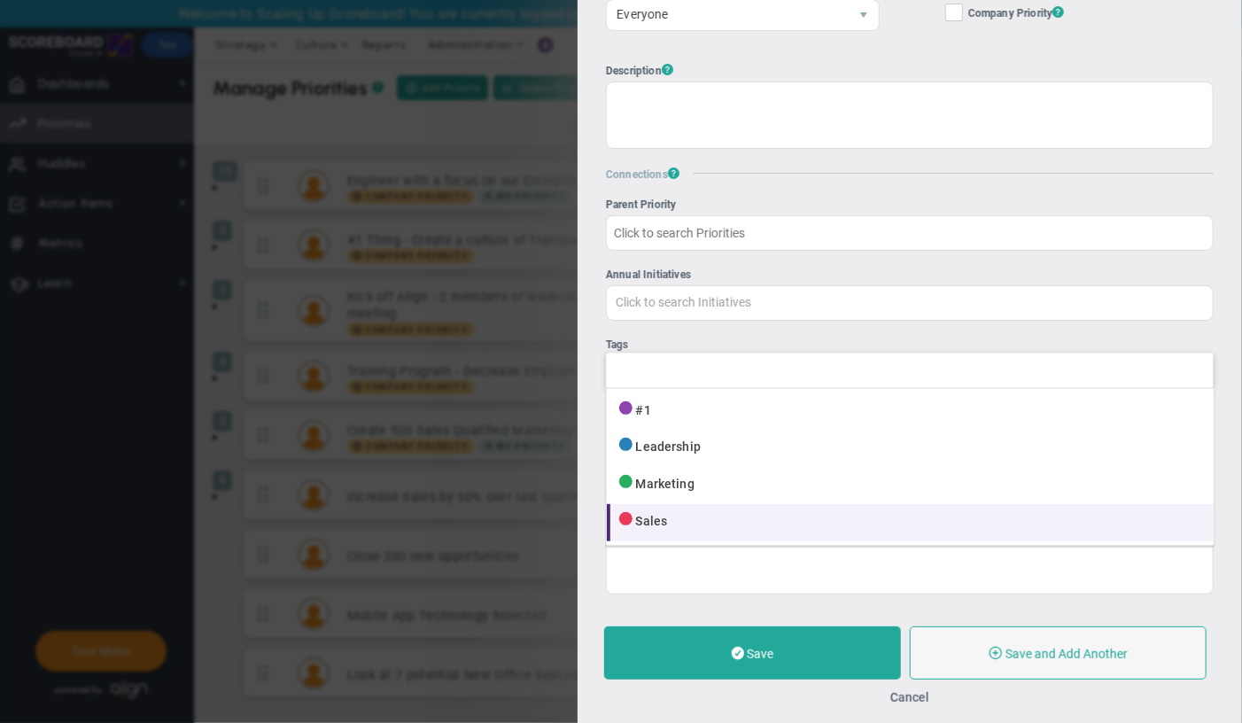
click at [817, 535] on li "Sales" at bounding box center [910, 522] width 606 height 37
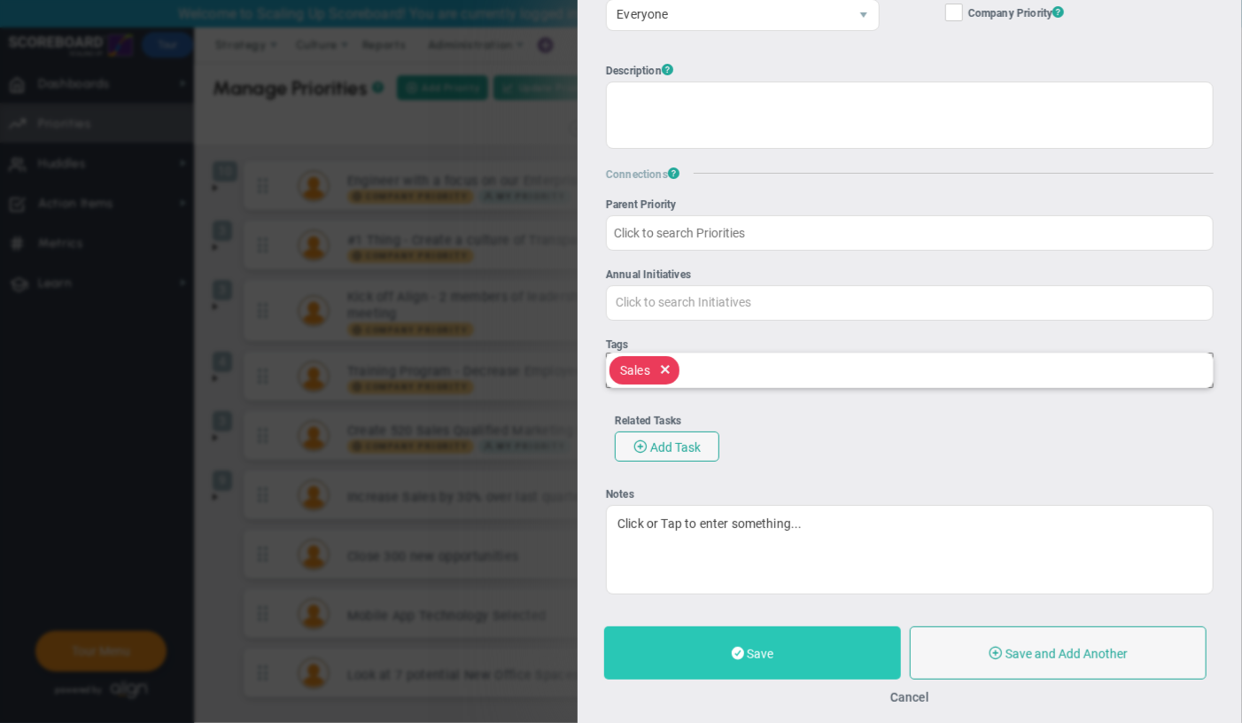
click at [809, 664] on button "Save" at bounding box center [752, 652] width 297 height 53
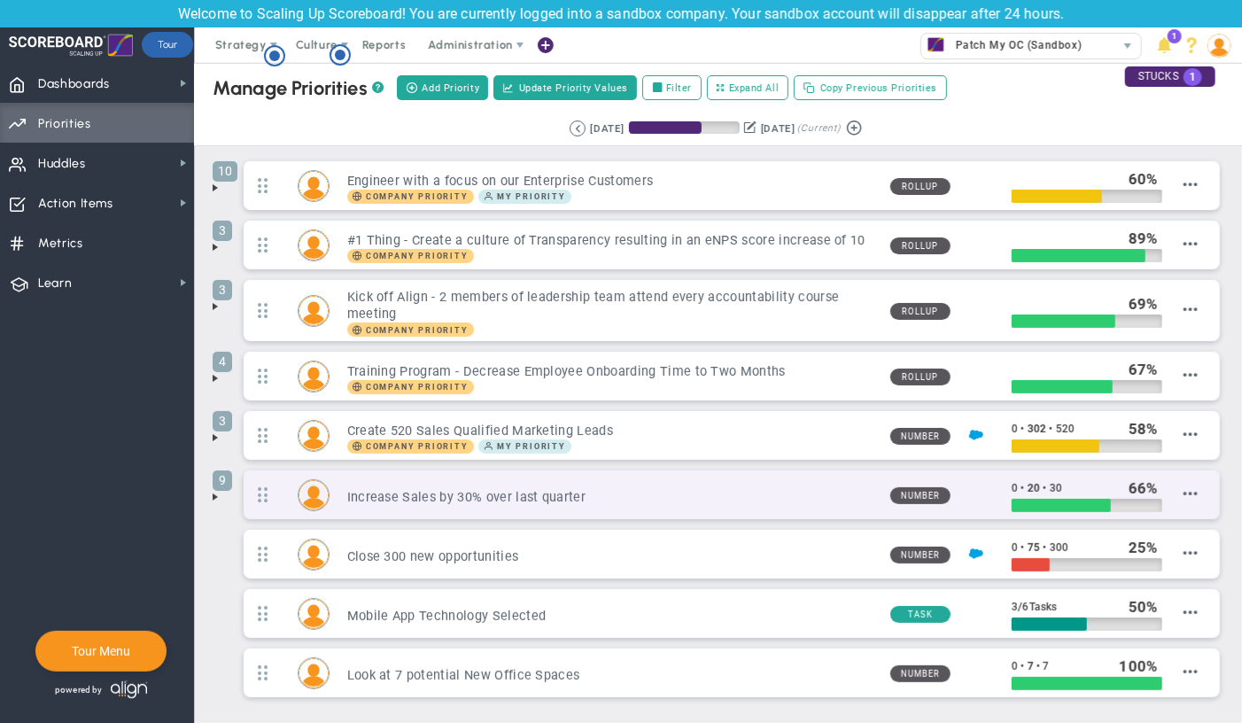
click at [735, 486] on div "Increase Sales by 30% over last quarter" at bounding box center [603, 495] width 547 height 21
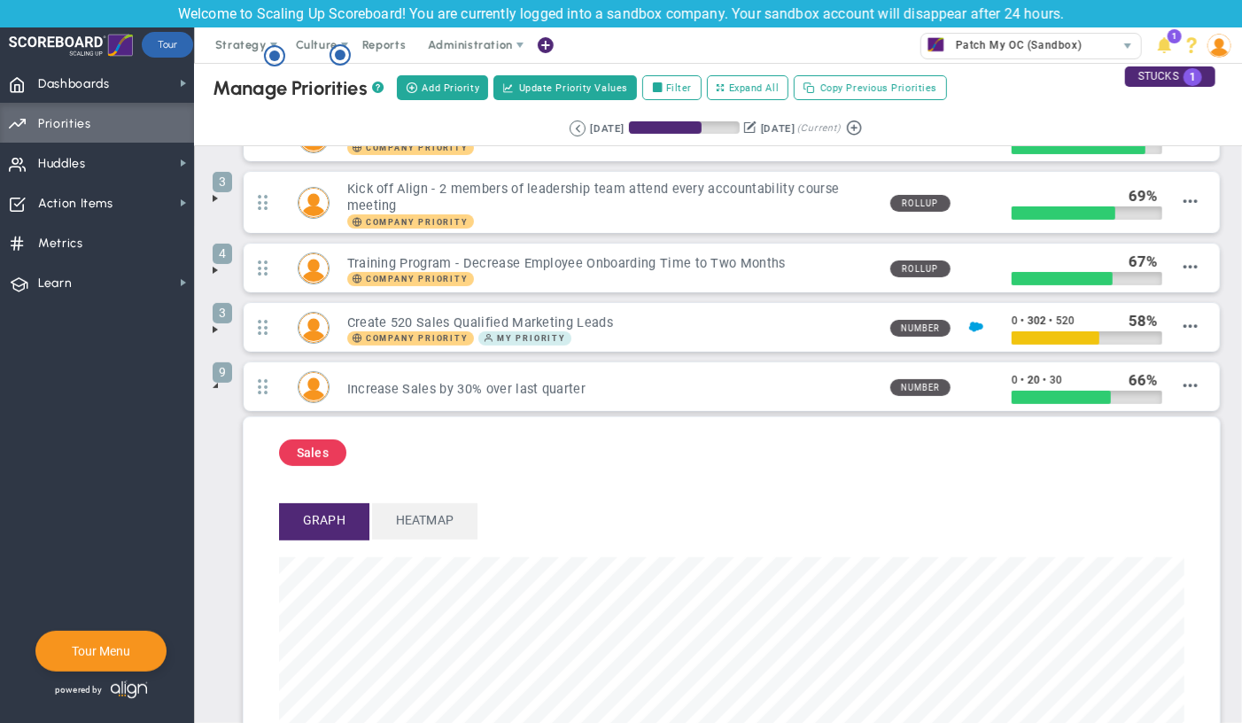
scroll to position [102, 0]
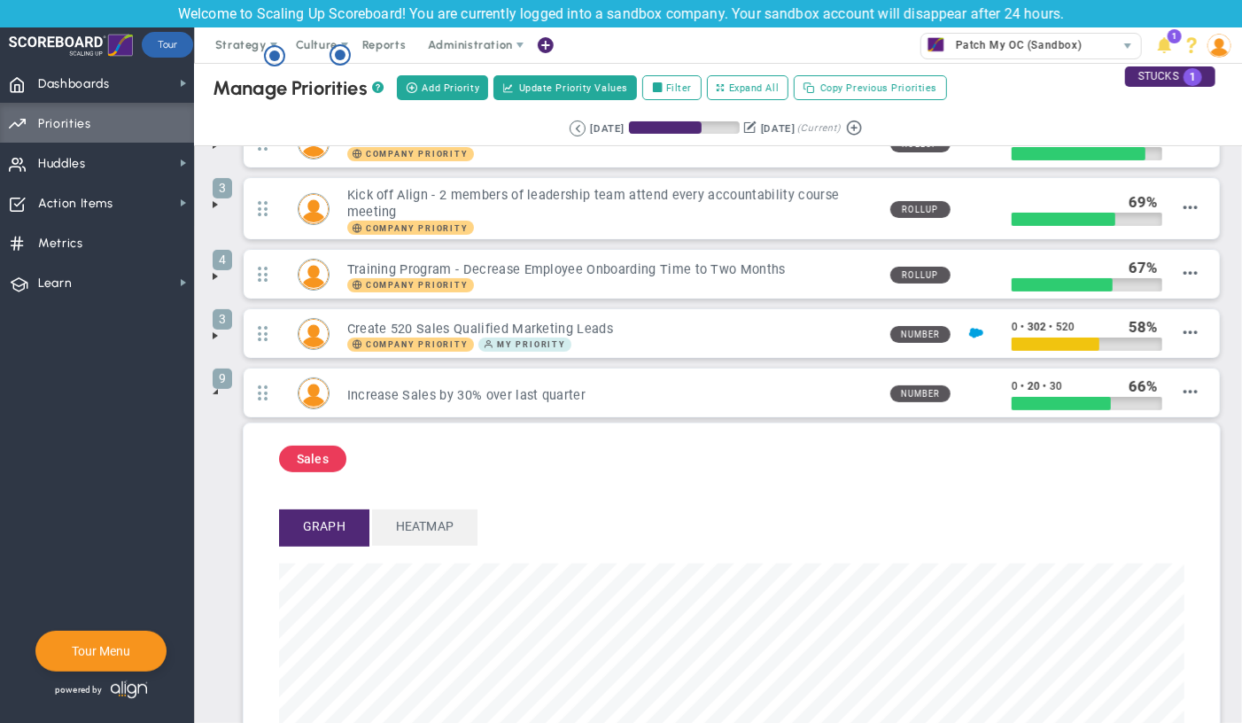
click at [215, 394] on span at bounding box center [215, 392] width 14 height 14
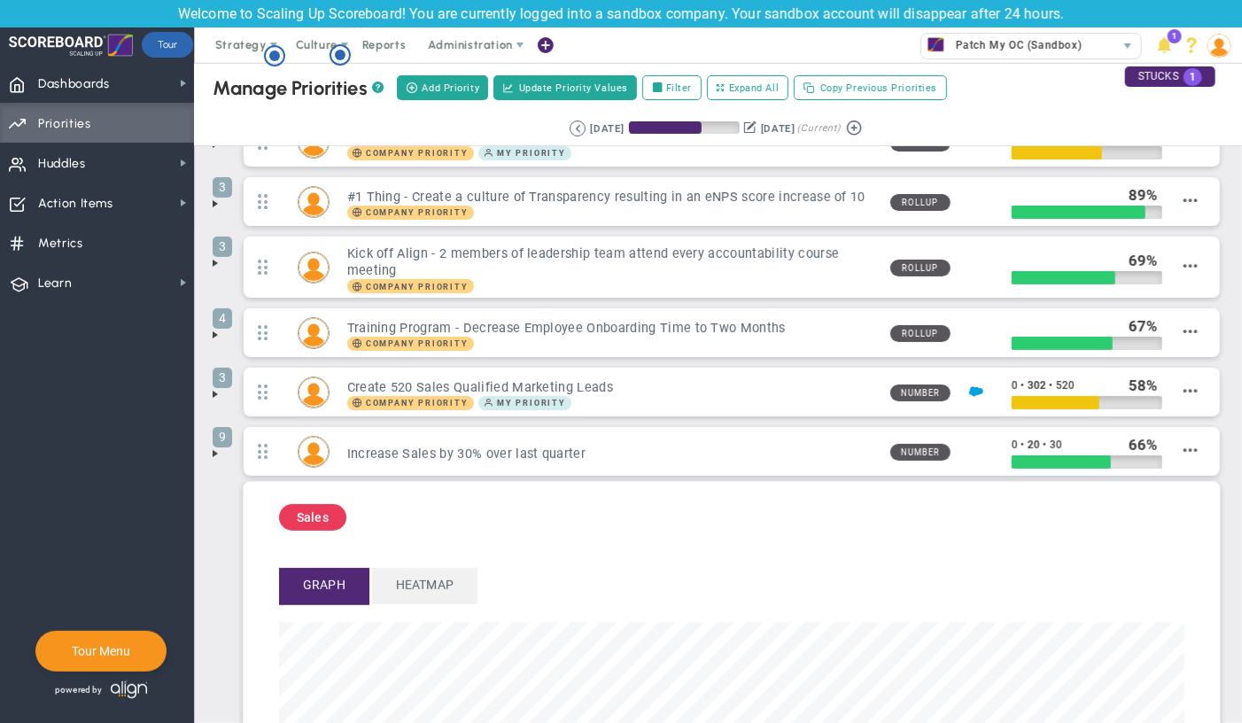
scroll to position [0, 0]
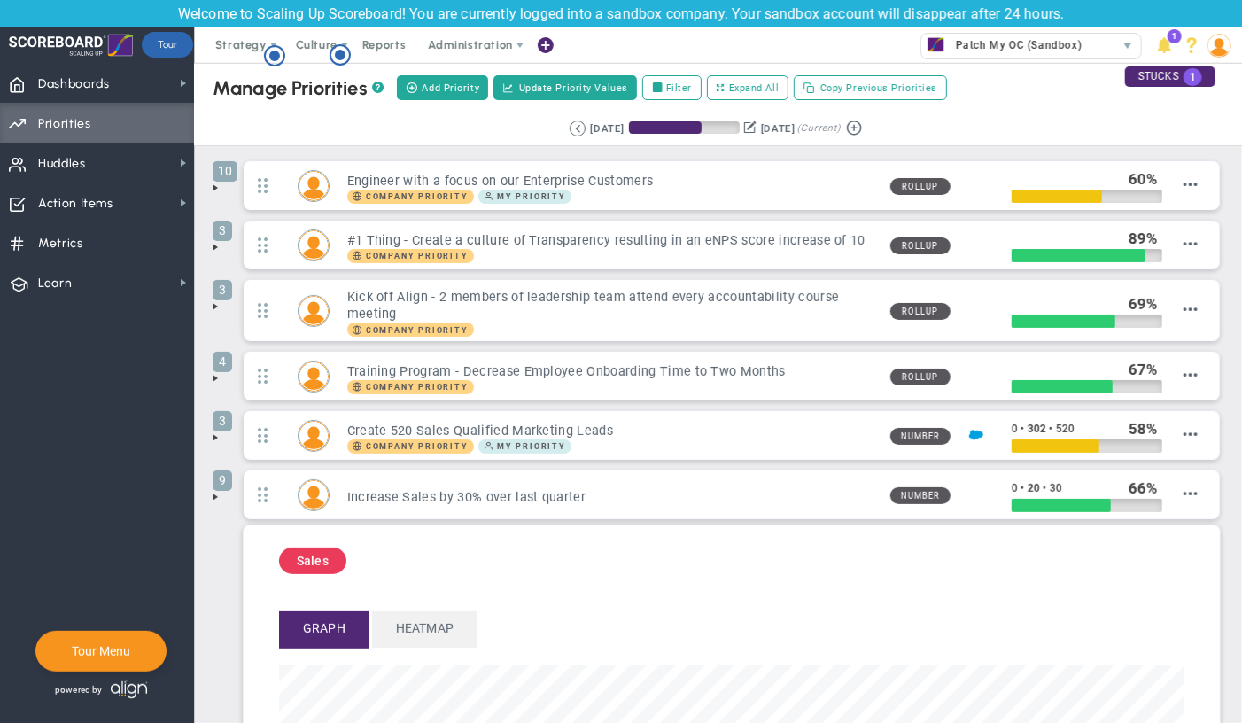
click at [215, 190] on span at bounding box center [215, 188] width 14 height 14
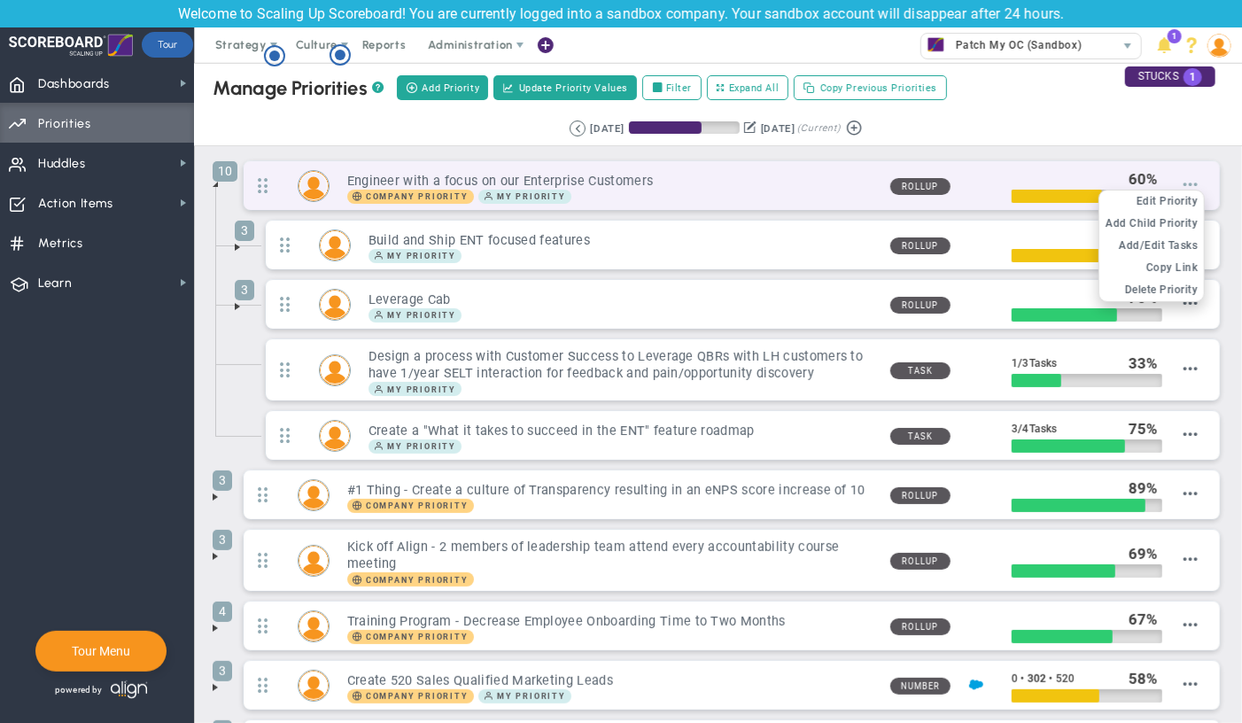
click at [1194, 184] on span at bounding box center [1191, 184] width 14 height 14
click at [1182, 200] on span "Edit Priority" at bounding box center [1168, 201] width 62 height 12
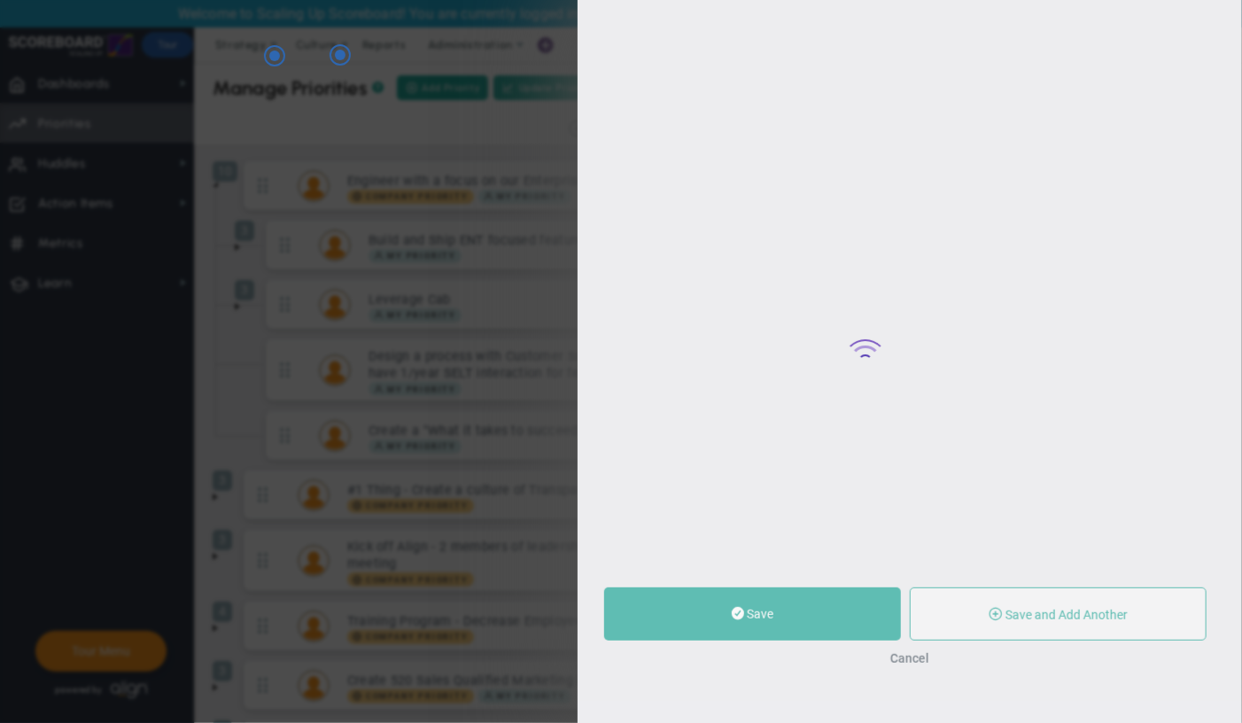
type input "Engineer with a focus on our Enterprise Customers"
type input "0"
type input "60"
type input "100"
radio input "true"
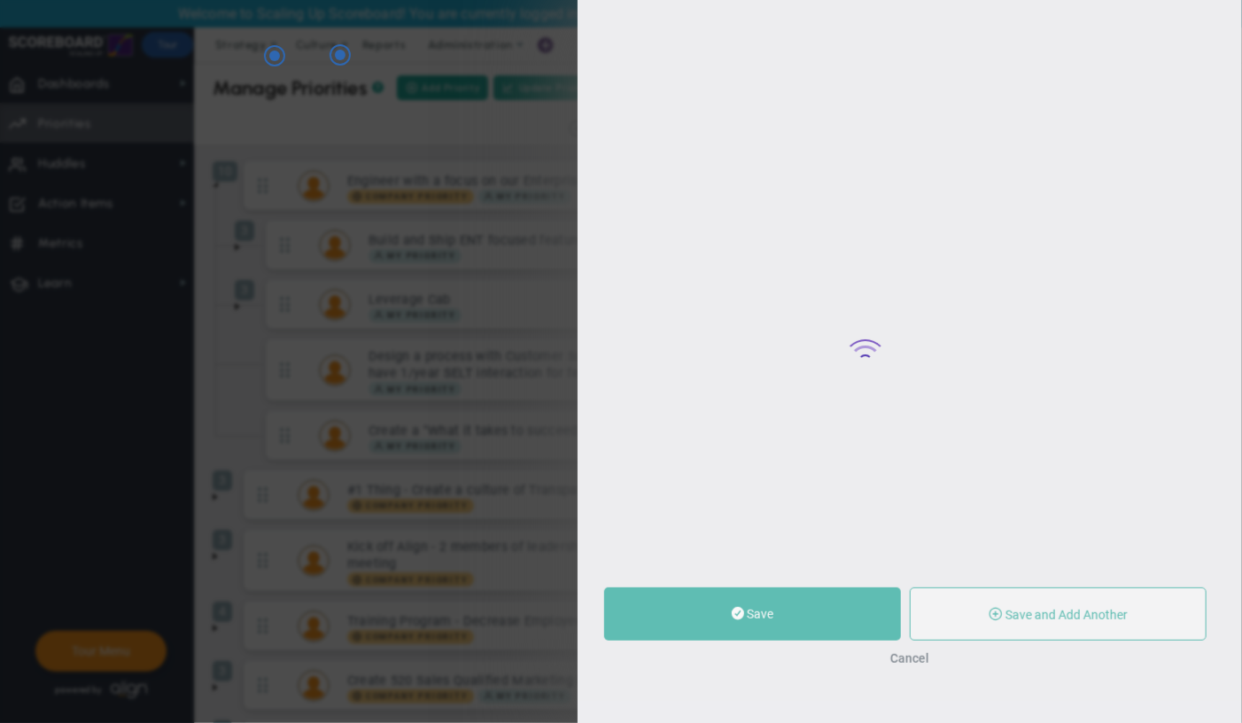
checkbox input "true"
type input "[PERSON_NAME]"
type input "0"
type input "60"
type input "100"
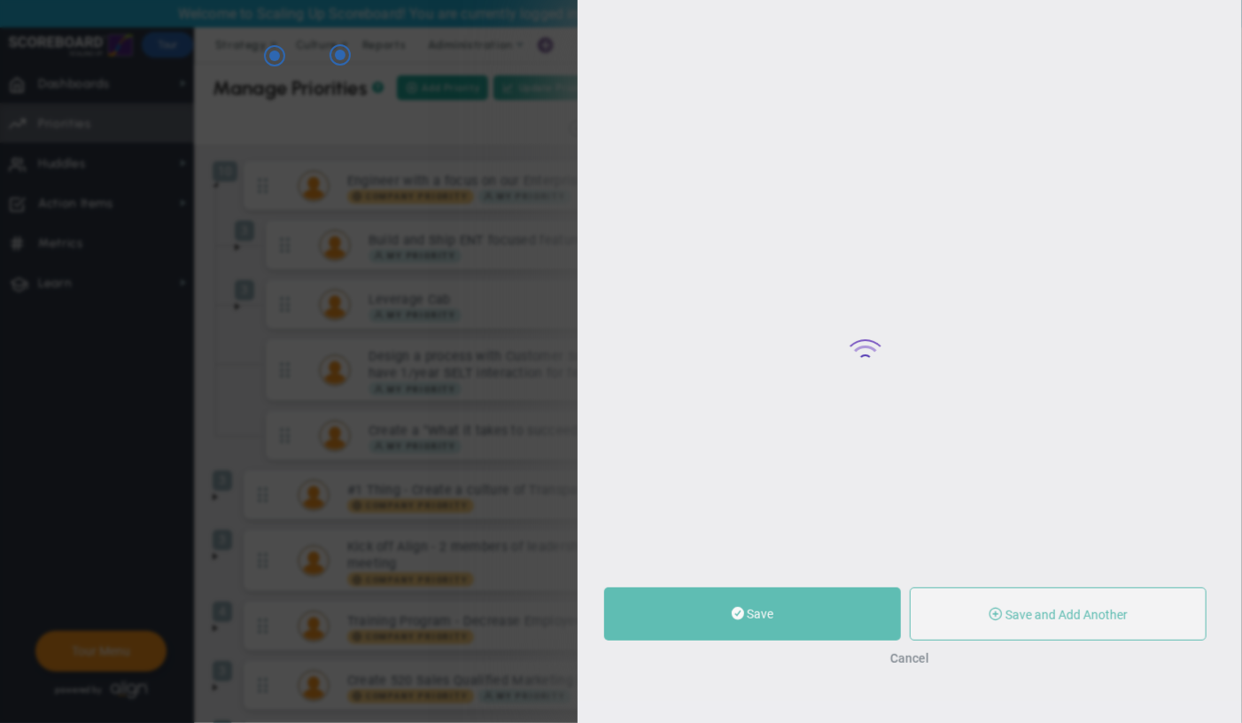
radio input "true"
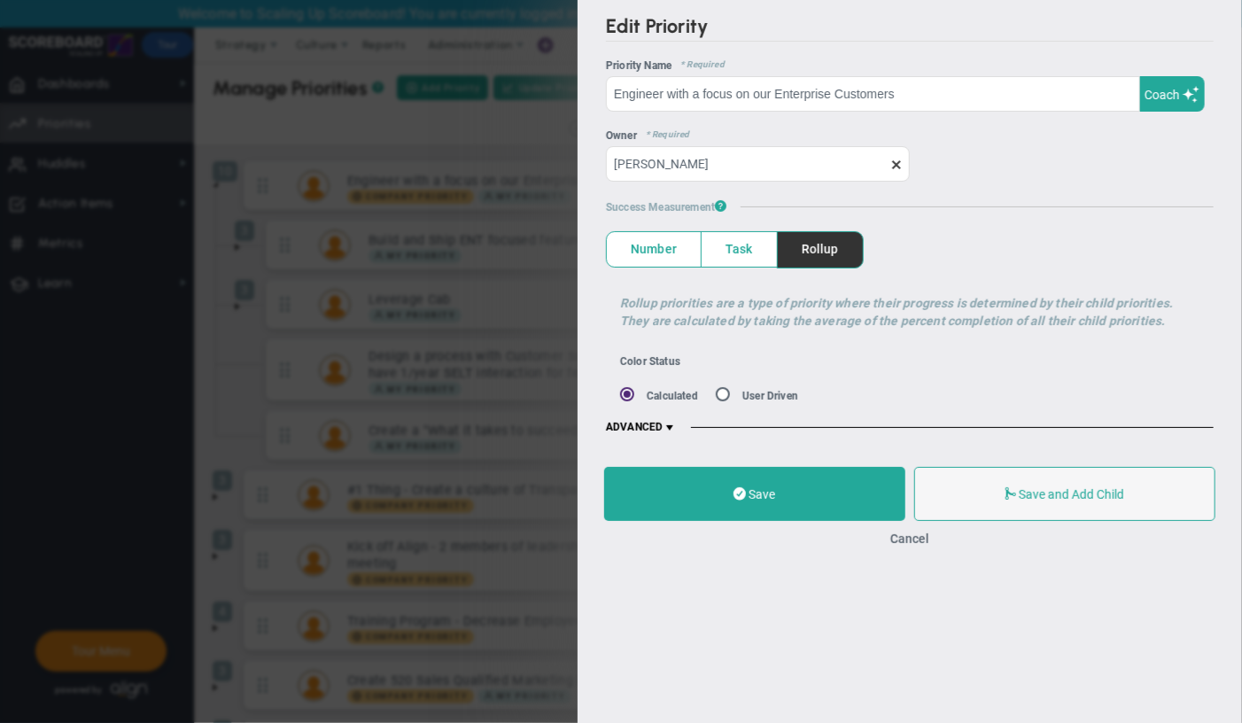
click at [672, 426] on span at bounding box center [670, 428] width 14 height 14
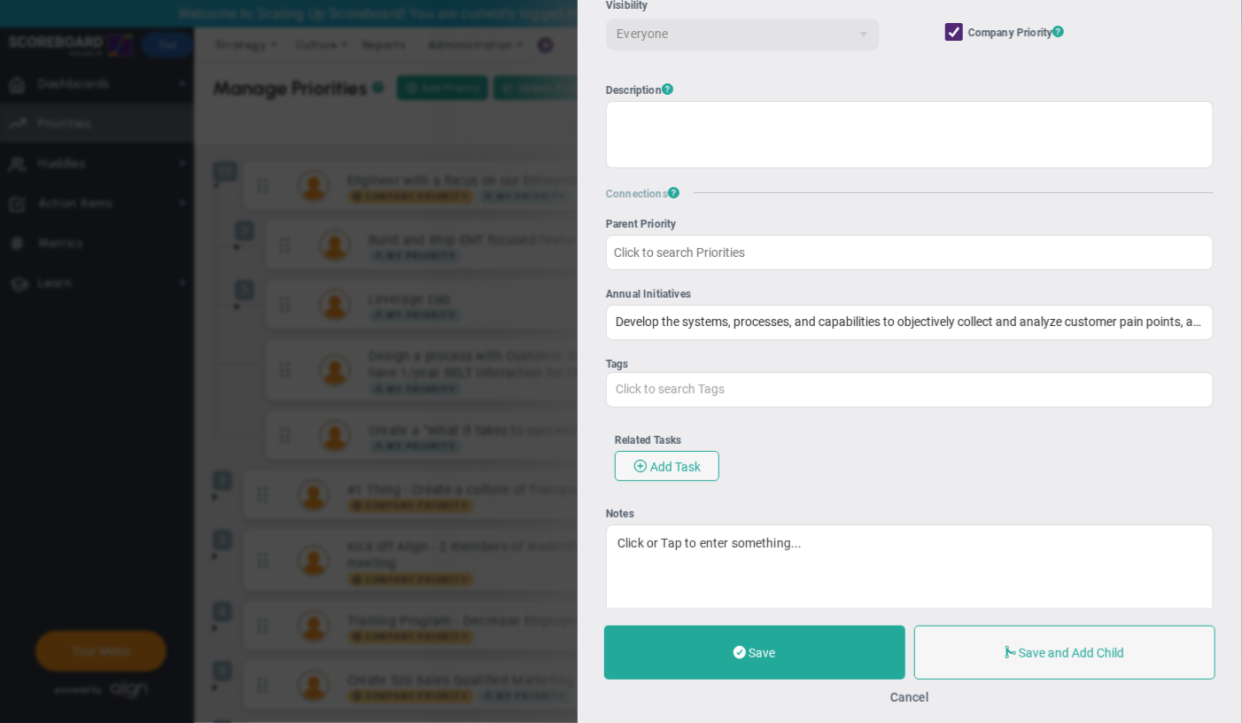
scroll to position [492, 0]
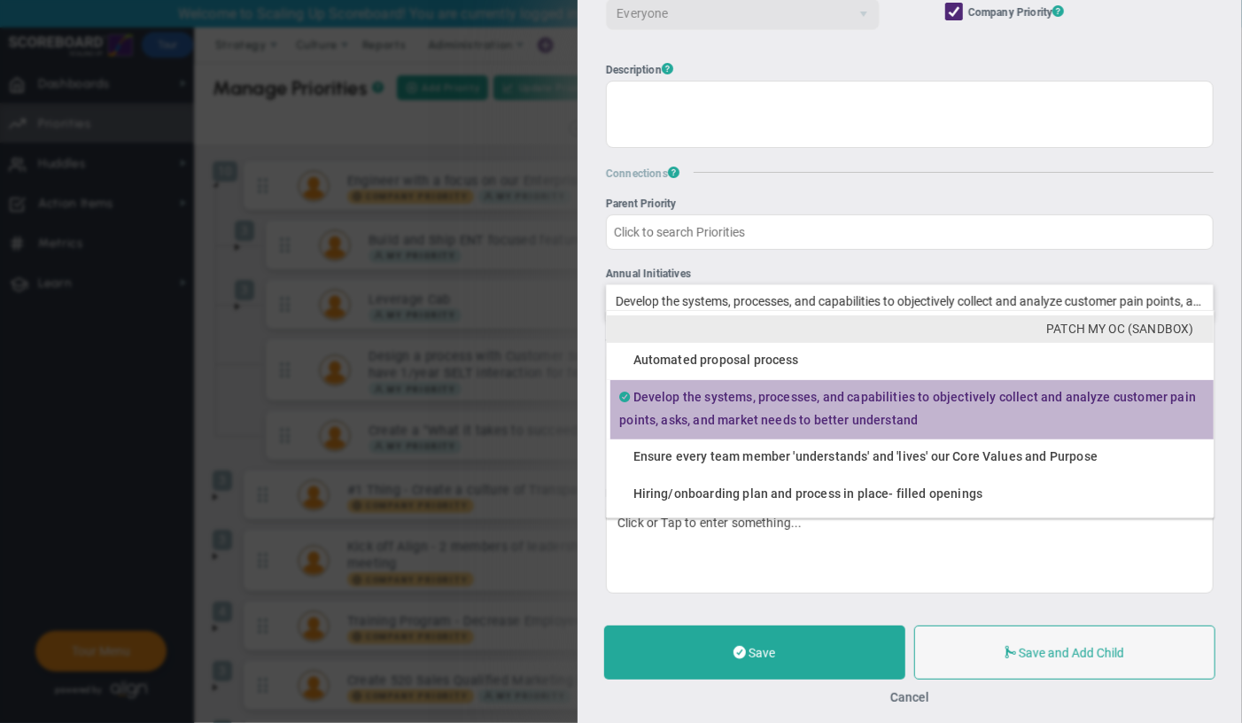
drag, startPoint x: 782, startPoint y: 288, endPoint x: 927, endPoint y: 296, distance: 145.5
click at [927, 296] on input "Annual Initiatives 1 item(s) selected Automated proposal process Develop the sy…" at bounding box center [910, 301] width 606 height 32
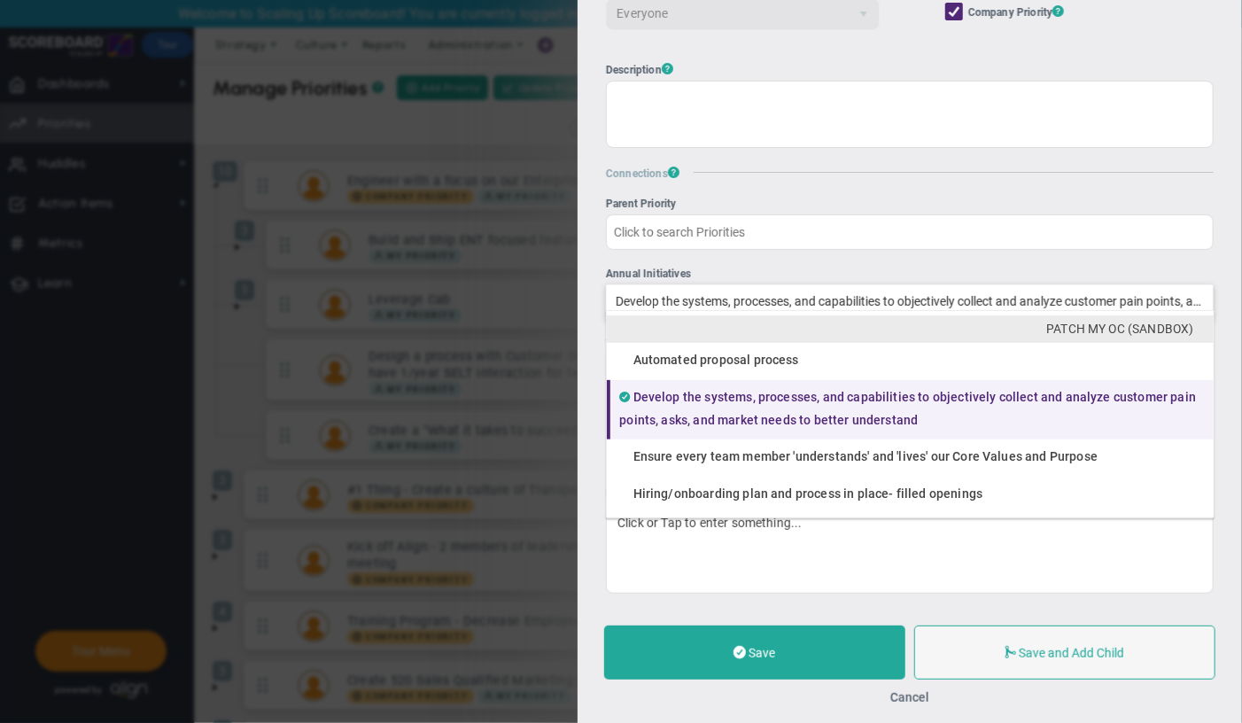
click at [969, 406] on li "Develop the systems, processes, and capabilities to objectively collect and ana…" at bounding box center [910, 409] width 606 height 59
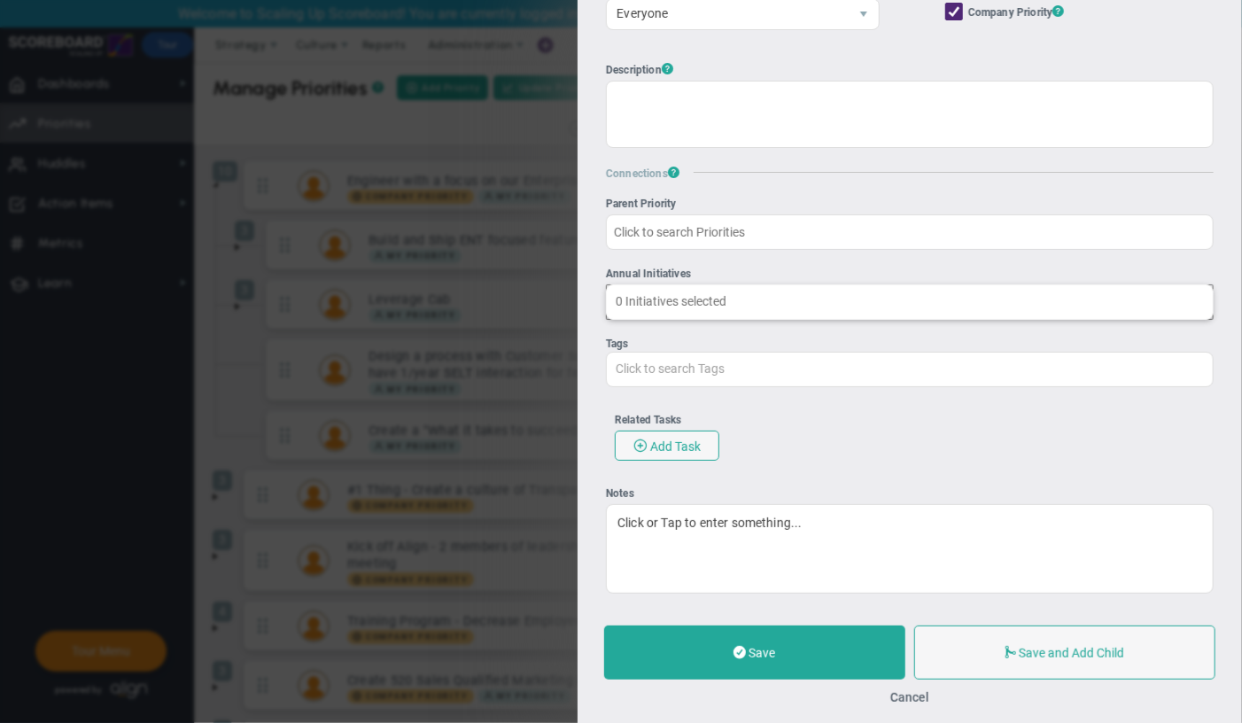
type input "Click to search Initiatives"
click at [1094, 434] on div "Related Tasks Add Task" at bounding box center [910, 437] width 608 height 65
click at [887, 696] on div "Cancel" at bounding box center [909, 697] width 611 height 17
click at [898, 698] on button "Cancel" at bounding box center [910, 697] width 39 height 14
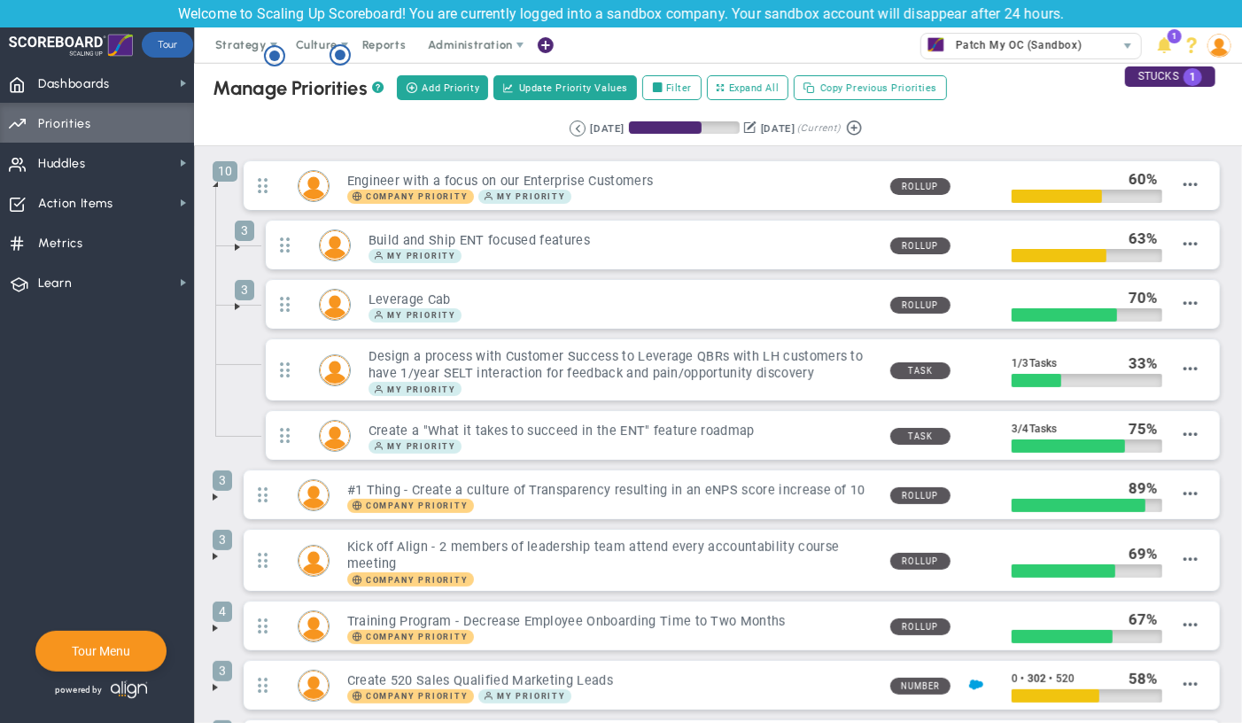
click at [238, 246] on span at bounding box center [237, 247] width 14 height 14
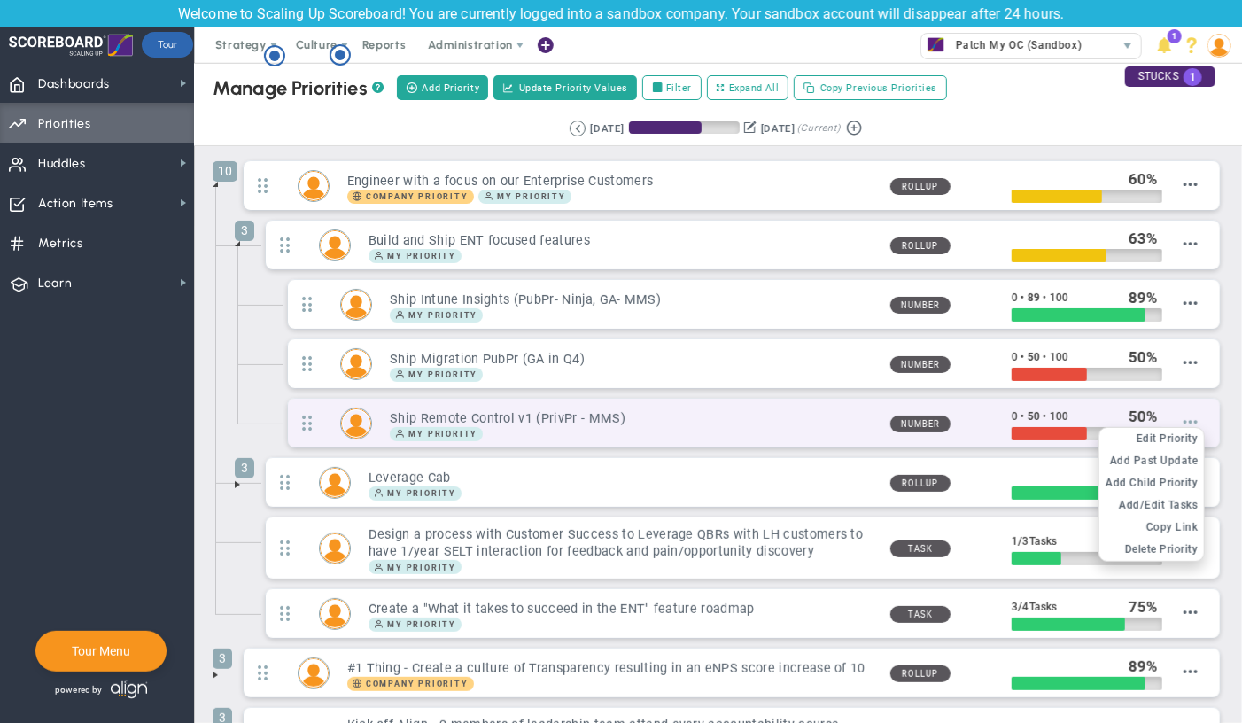
click at [1195, 424] on span at bounding box center [1191, 422] width 14 height 14
click at [1189, 434] on span "Edit Priority" at bounding box center [1168, 438] width 62 height 12
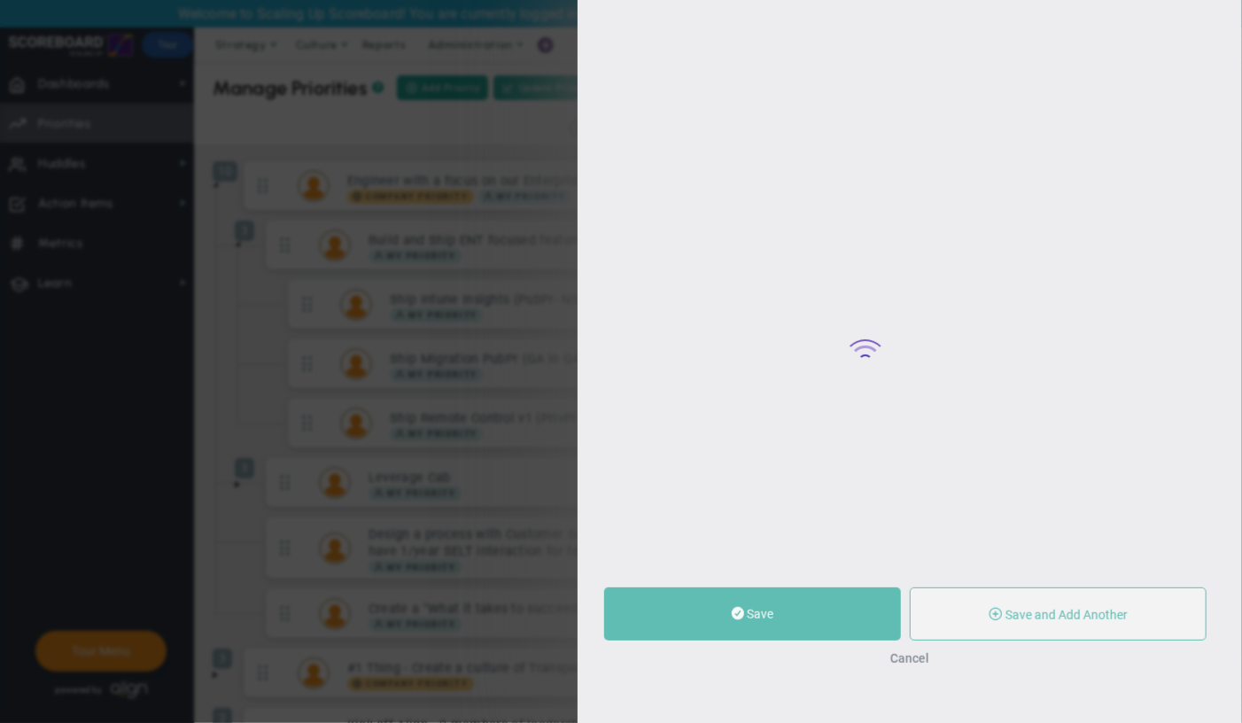
type input "Ship Remote Control v1 (PrivPr - MMS)"
type input "0"
type input "50"
type input "100"
radio input "true"
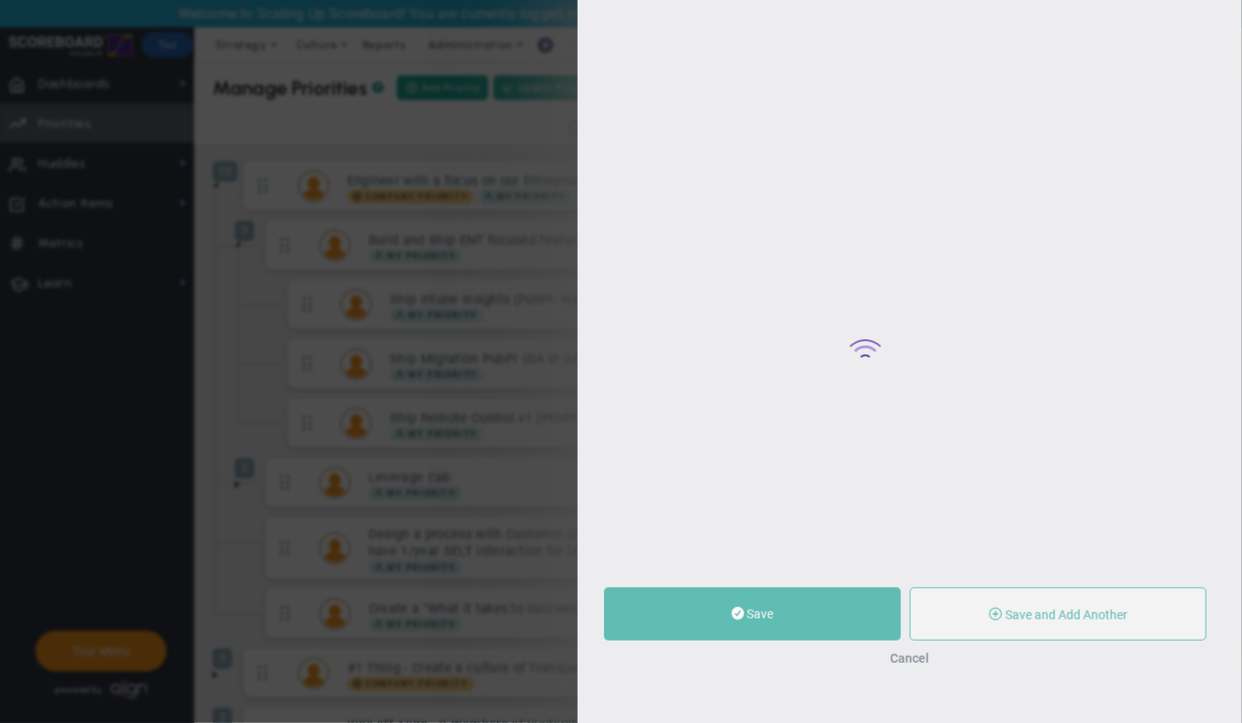
type input "Build and Ship ENT focused features"
type input "[PERSON_NAME]"
type input "0"
type input "50"
type input "100"
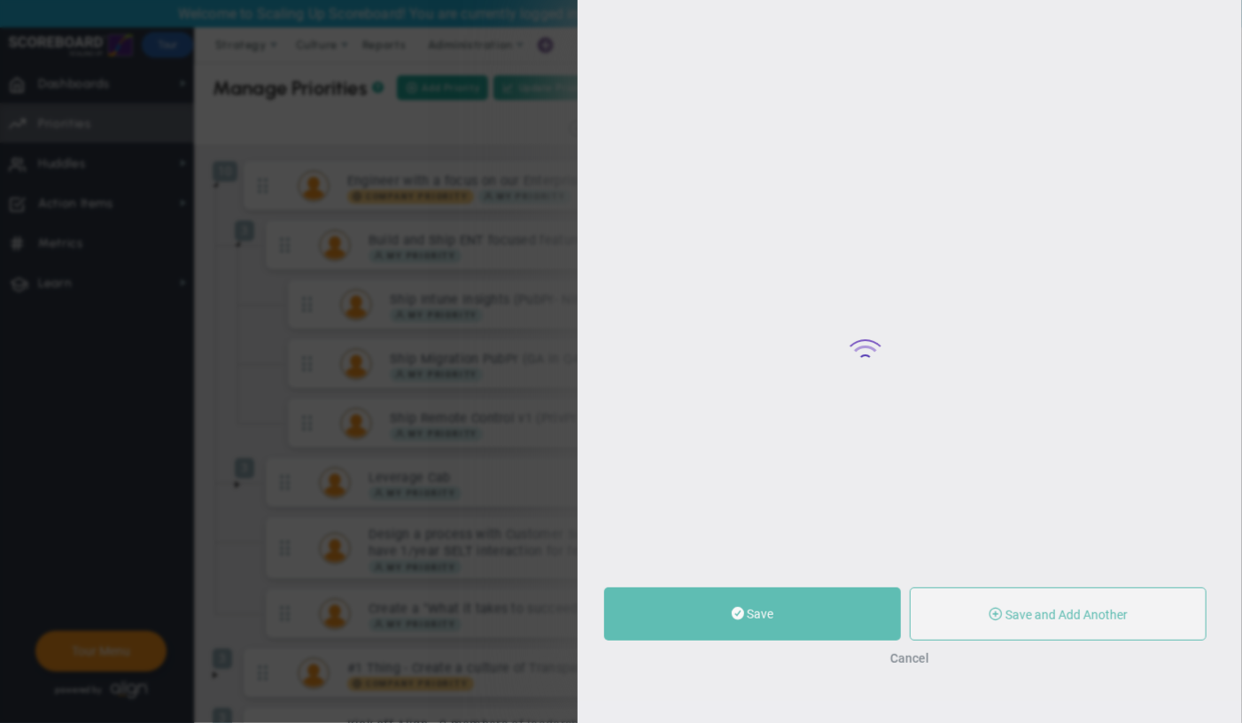
radio input "true"
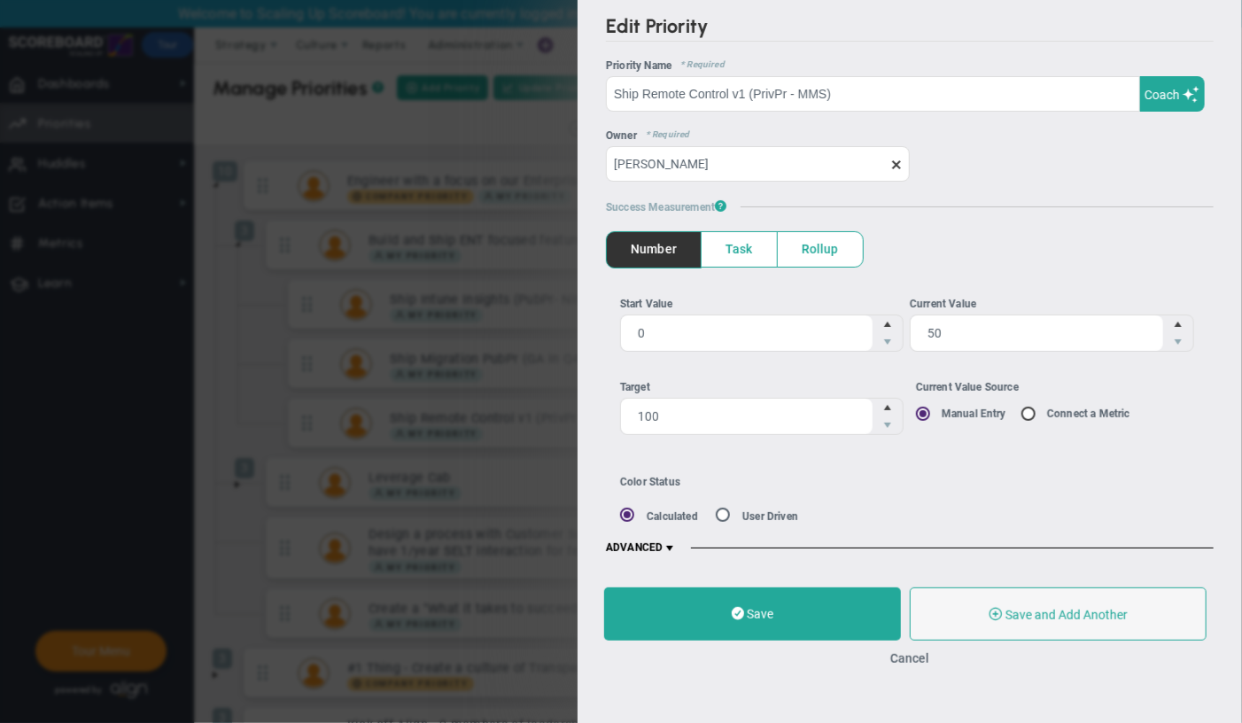
click at [669, 546] on span at bounding box center [670, 548] width 14 height 14
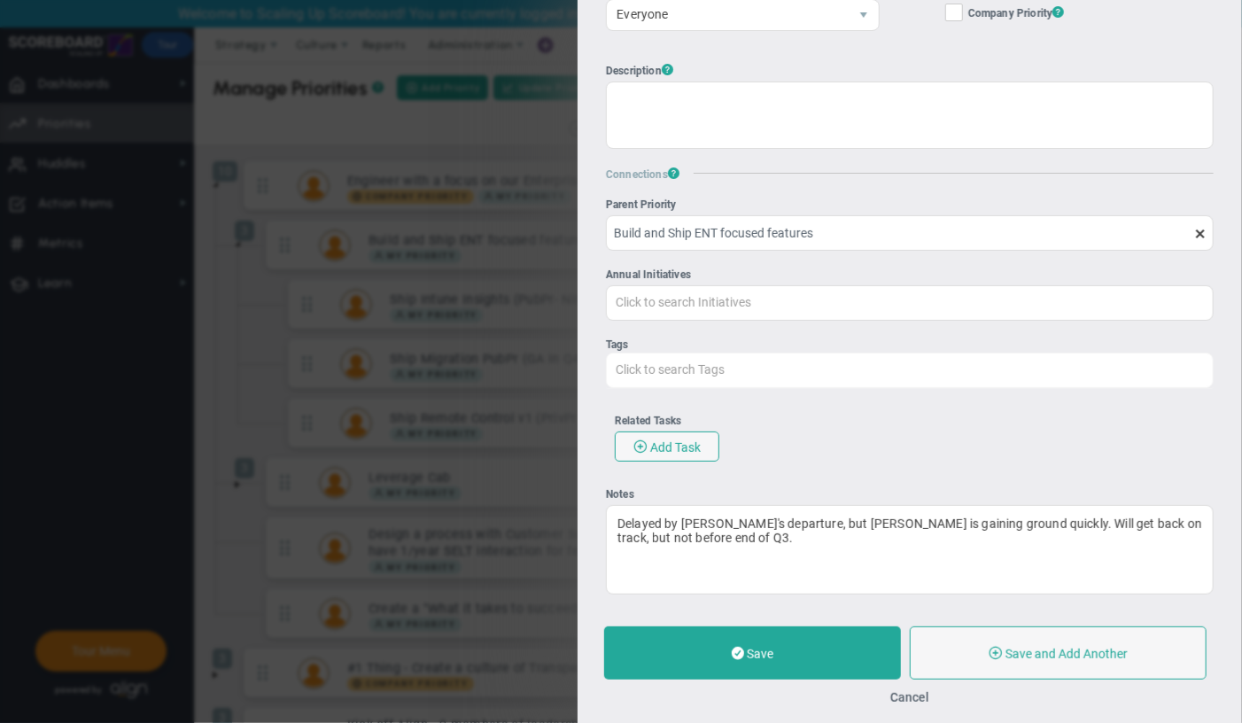
scroll to position [611, 0]
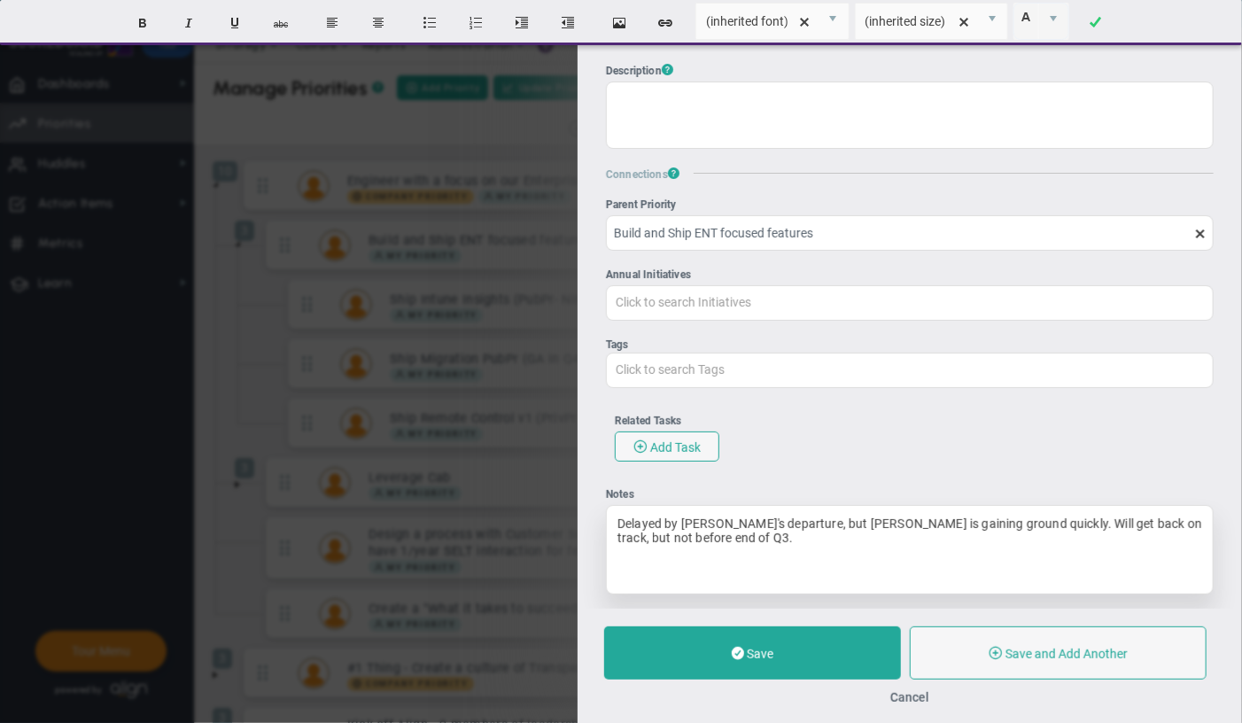
click at [619, 527] on div "Delayed by [PERSON_NAME]'s departure, but [PERSON_NAME] is gaining ground quick…" at bounding box center [910, 549] width 608 height 89
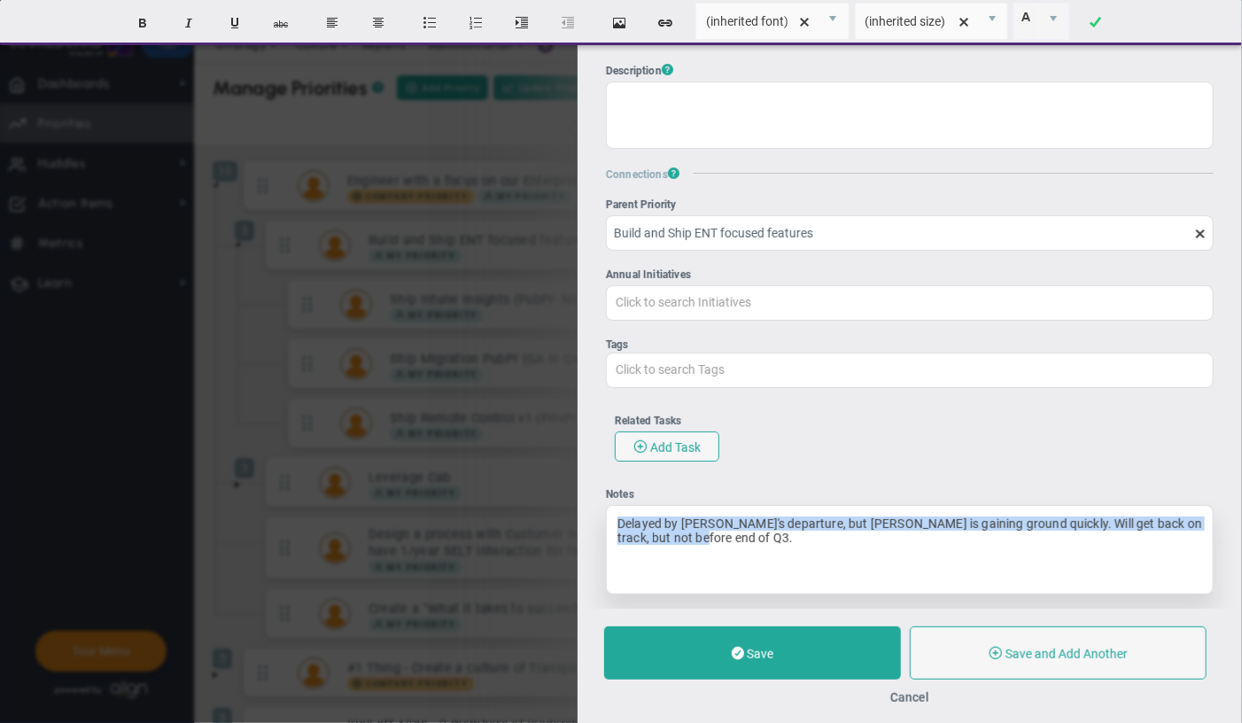
drag, startPoint x: 757, startPoint y: 546, endPoint x: 595, endPoint y: 527, distance: 163.2
click at [606, 527] on div "Delayed by [PERSON_NAME]'s departure, but [PERSON_NAME] is gaining ground quick…" at bounding box center [910, 549] width 608 height 89
click at [424, 19] on button "Insert unordered list" at bounding box center [429, 23] width 43 height 34
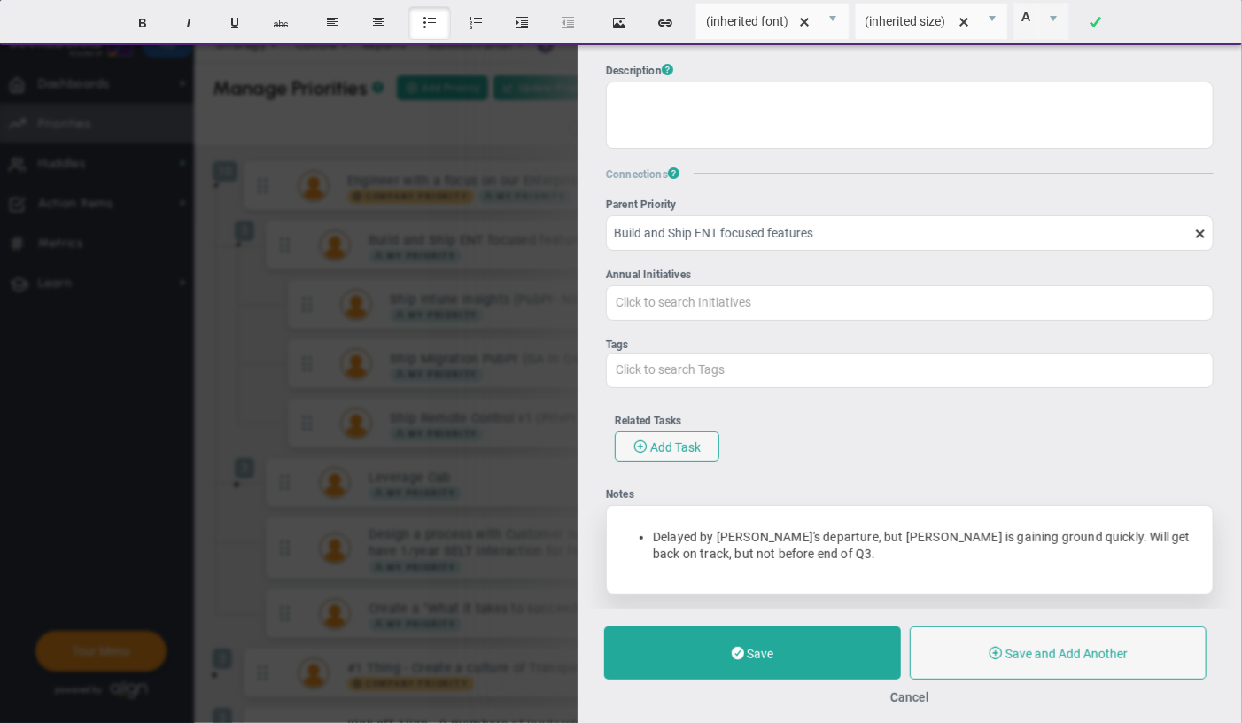
click at [663, 548] on li "Delayed by [PERSON_NAME]'s departure, but [PERSON_NAME] is gaining ground quick…" at bounding box center [927, 546] width 549 height 34
click at [656, 542] on li "Delayed by [PERSON_NAME]'s departure, but [PERSON_NAME] is gaining ground quick…" at bounding box center [927, 546] width 549 height 34
click at [855, 563] on li "9/18 Delayed by [PERSON_NAME]'s departure, but [PERSON_NAME] is gaining ground …" at bounding box center [927, 546] width 549 height 34
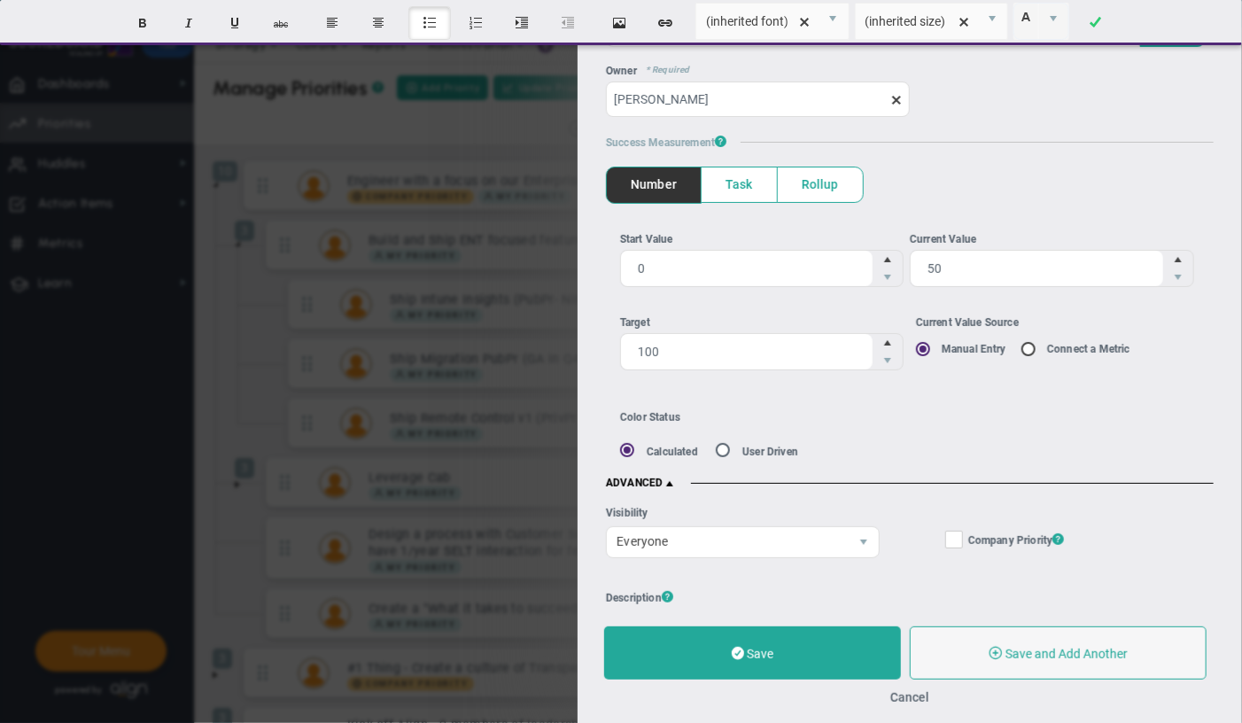
scroll to position [0, 0]
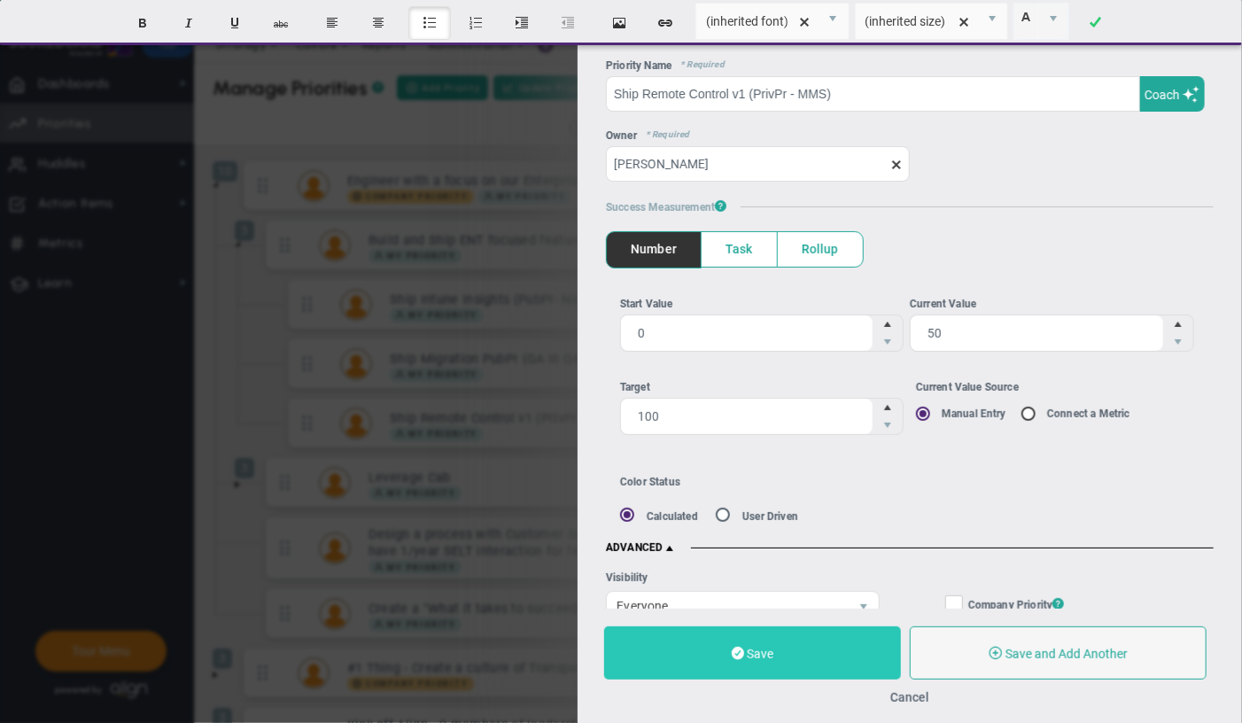
click at [822, 655] on button "Save" at bounding box center [752, 652] width 297 height 53
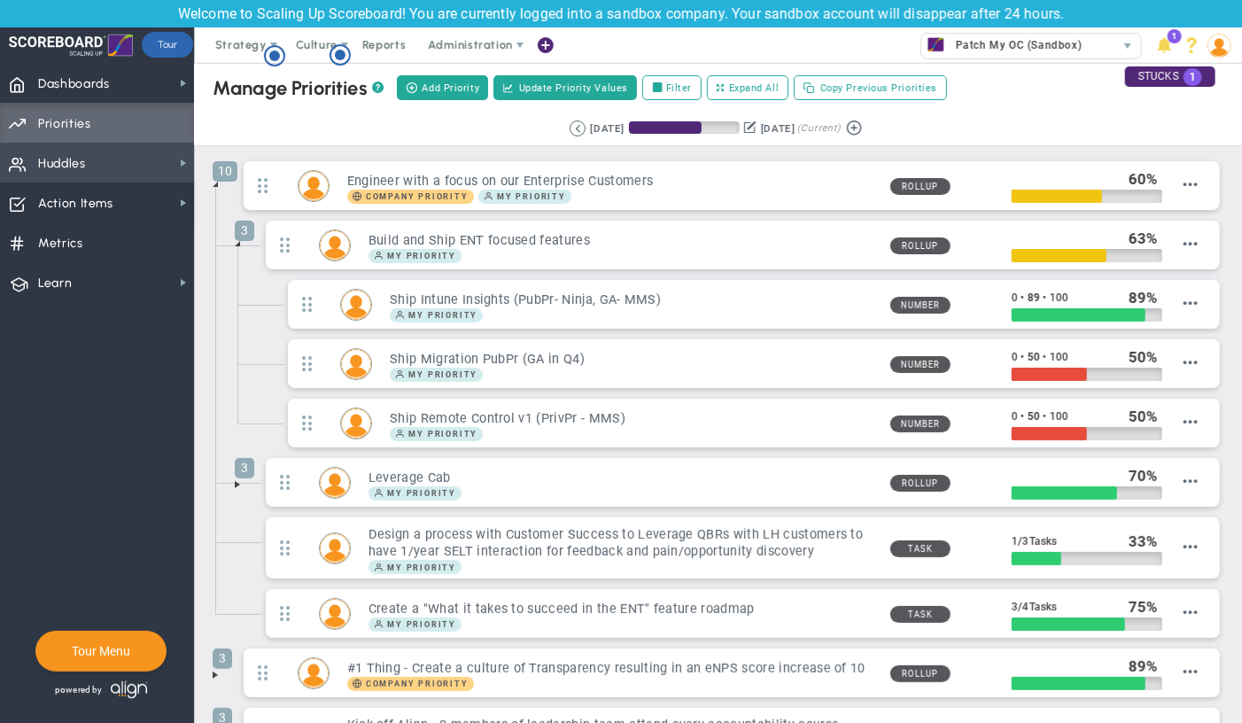
click at [168, 175] on span "Huddles Huddles" at bounding box center [97, 163] width 194 height 40
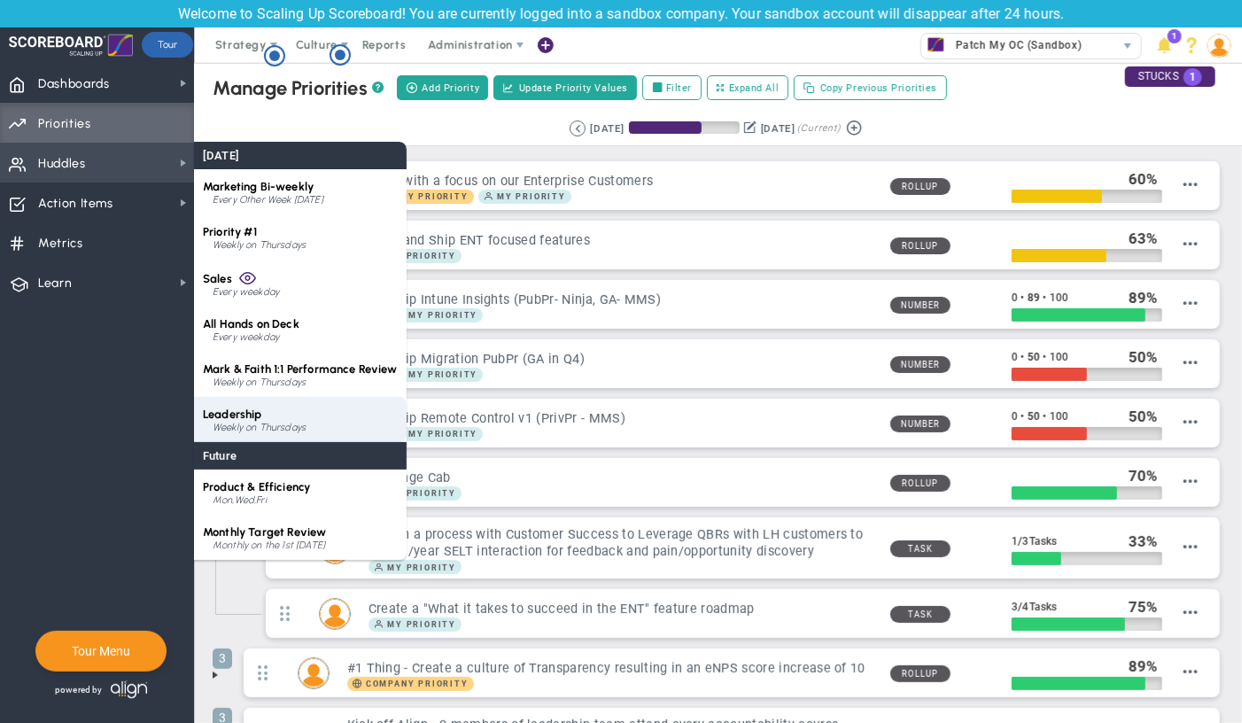
click at [287, 409] on div "Leadership Weekly on Thursdays" at bounding box center [300, 419] width 213 height 45
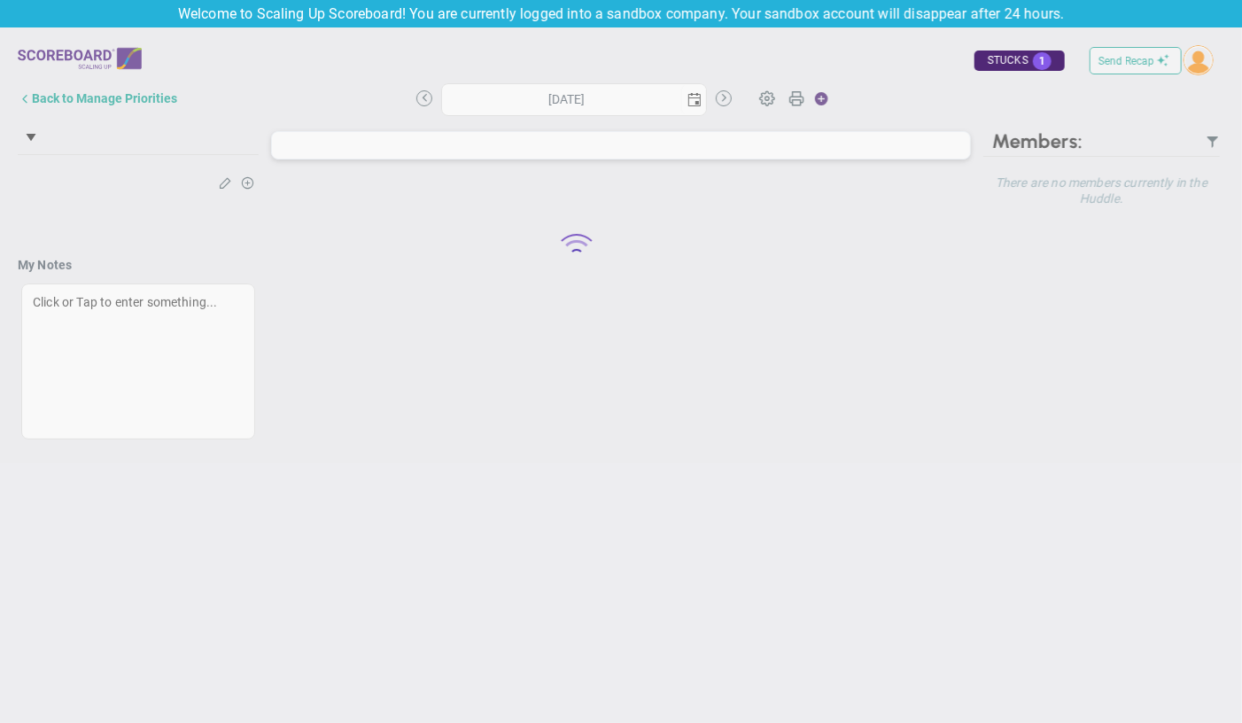
type input "[DATE]"
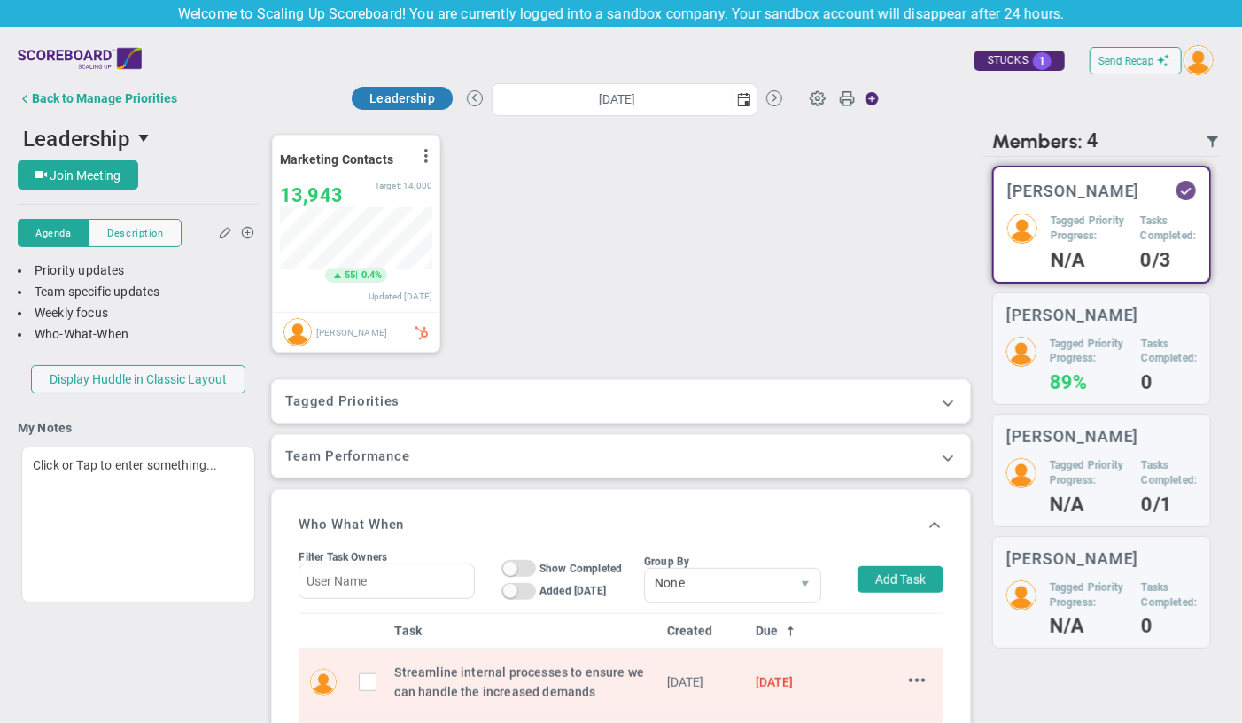
scroll to position [306, 0]
click at [673, 459] on h3 "Team Performance" at bounding box center [620, 455] width 671 height 16
click at [952, 401] on span at bounding box center [948, 402] width 18 height 18
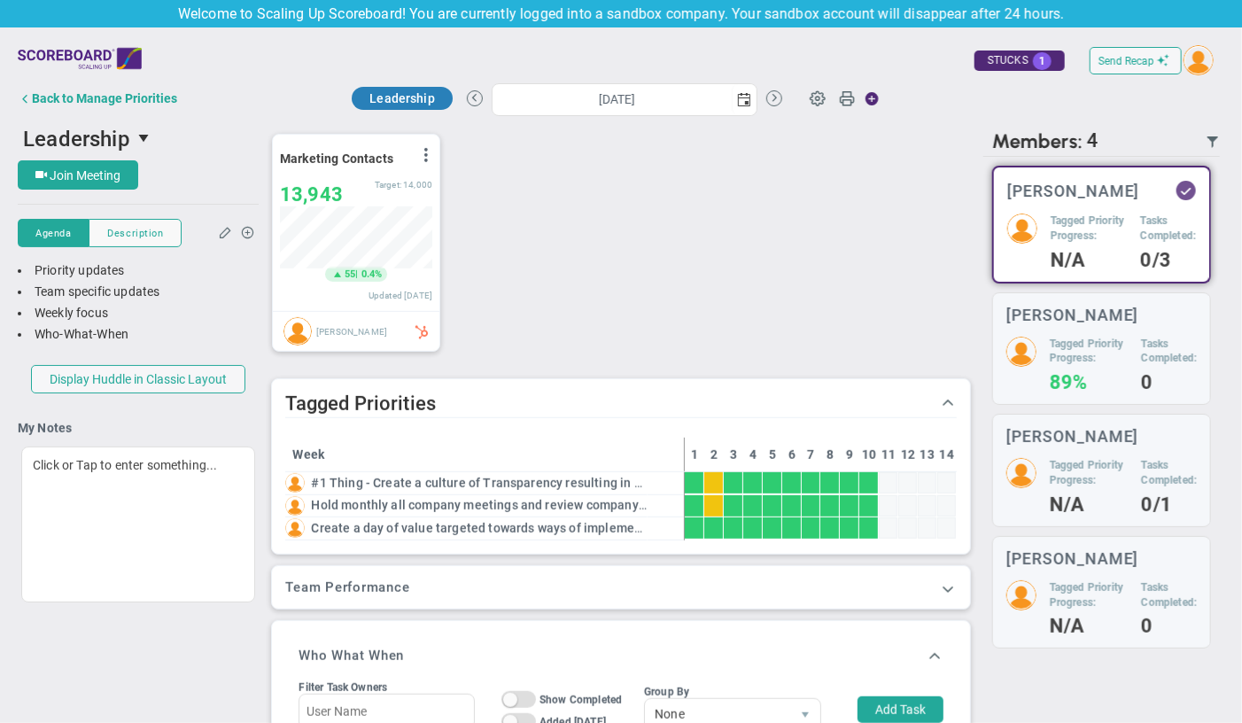
scroll to position [0, 0]
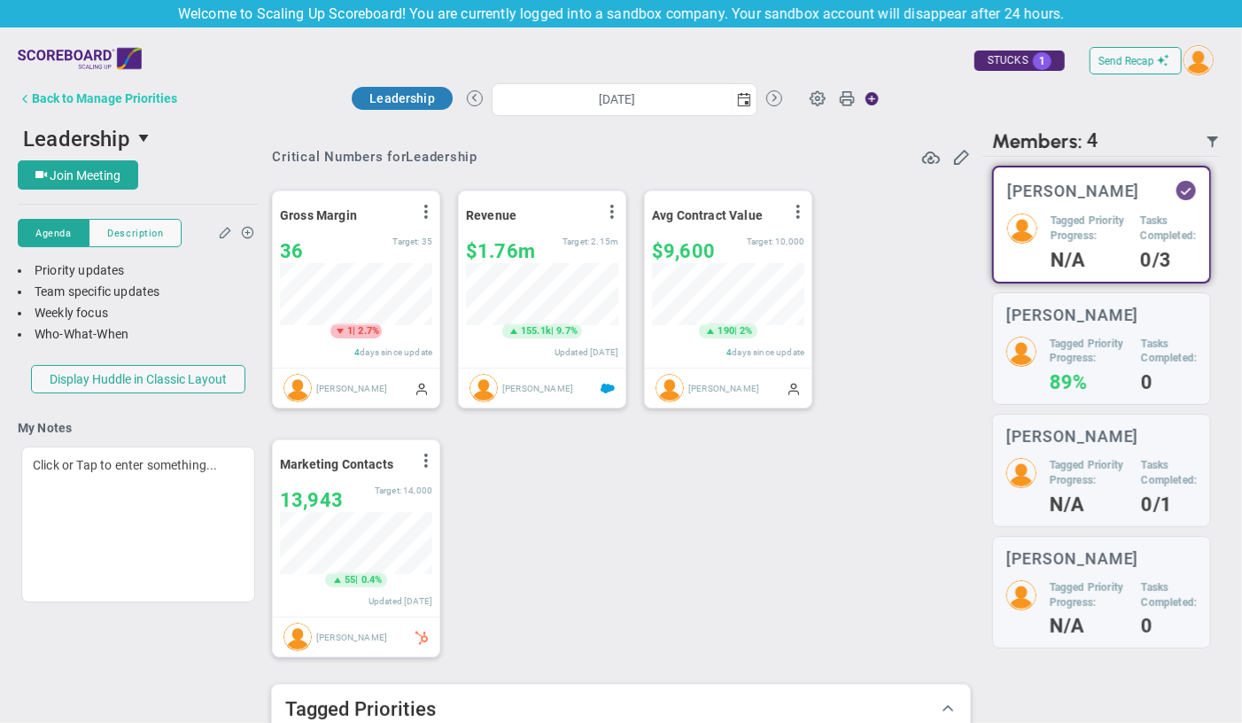
click at [52, 100] on div "Back to Manage Priorities" at bounding box center [104, 98] width 145 height 14
